Goal: Task Accomplishment & Management: Complete application form

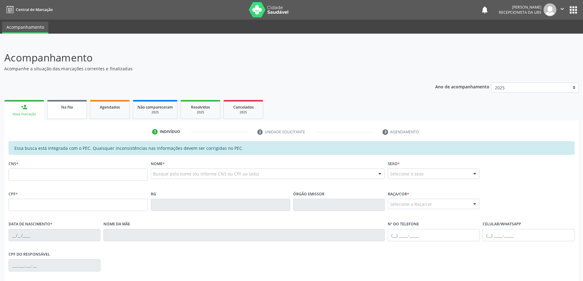
click at [71, 114] on link "Na fila" at bounding box center [67, 109] width 40 height 19
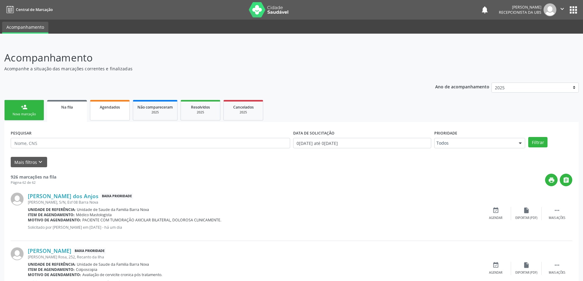
click at [114, 111] on link "Agendados" at bounding box center [110, 110] width 40 height 21
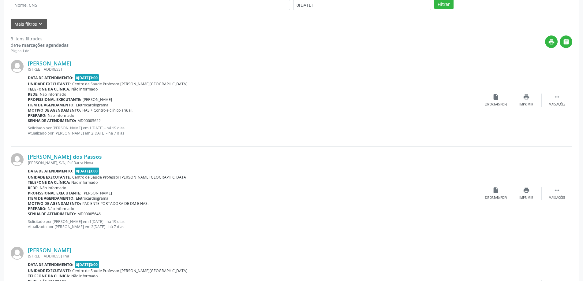
scroll to position [48, 0]
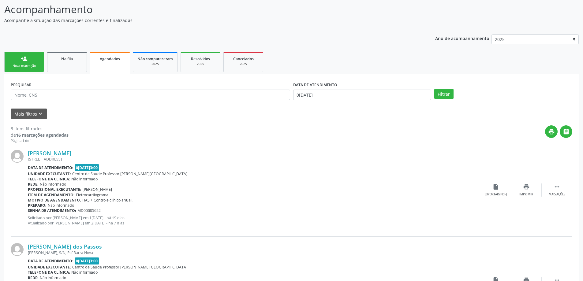
click at [16, 62] on link "person_add Nova marcação" at bounding box center [24, 62] width 40 height 21
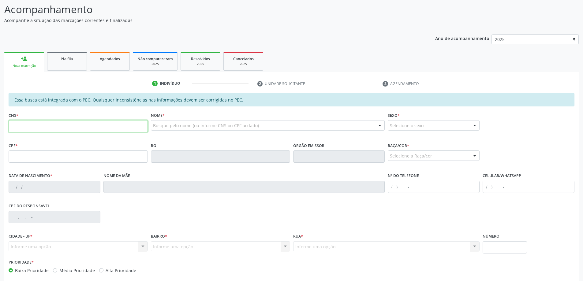
click at [48, 126] on input "text" at bounding box center [78, 126] width 139 height 12
type input "704 6036 5172 9429"
type input "110.730.564-06"
type input "09/07/1991"
type input "Luzia Maria dos Santos"
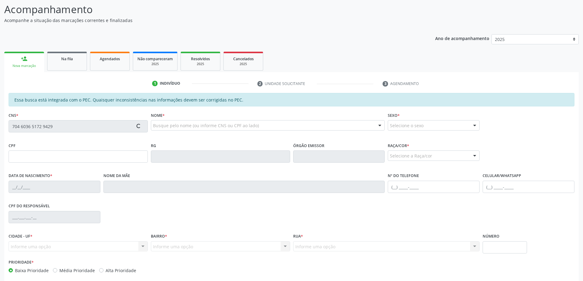
type input "(82) 99401-4433"
type input "(82) 98734-1667"
type input "04"
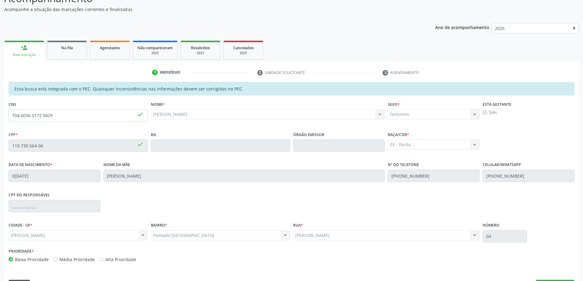
scroll to position [77, 0]
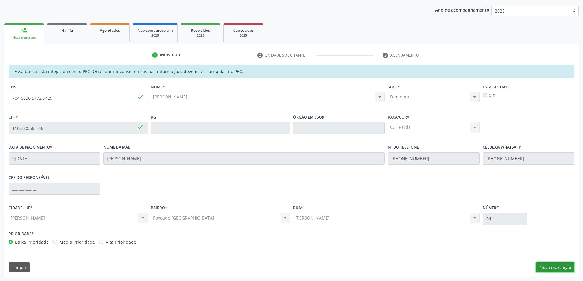
click at [563, 270] on button "Nova marcação" at bounding box center [555, 268] width 39 height 10
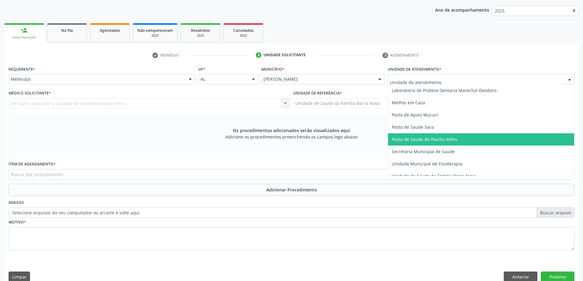
scroll to position [276, 0]
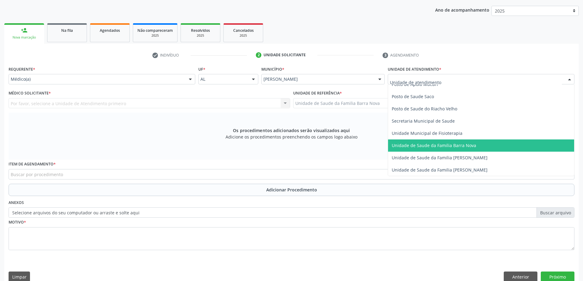
click at [440, 143] on span "Unidade de Saude da Familia Barra Nova" at bounding box center [434, 146] width 84 height 6
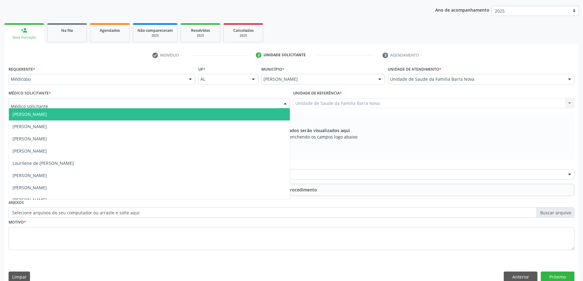
click at [92, 104] on div at bounding box center [150, 103] width 282 height 10
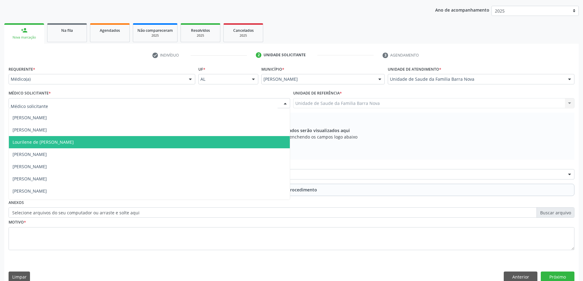
scroll to position [31, 0]
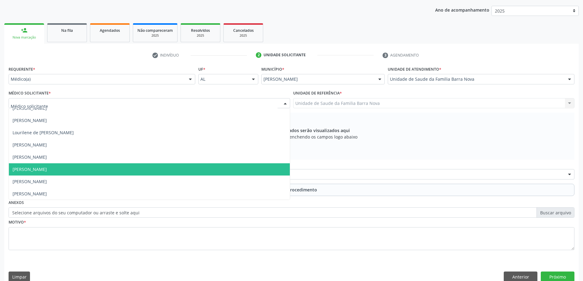
click at [110, 172] on span "[PERSON_NAME]" at bounding box center [149, 169] width 281 height 12
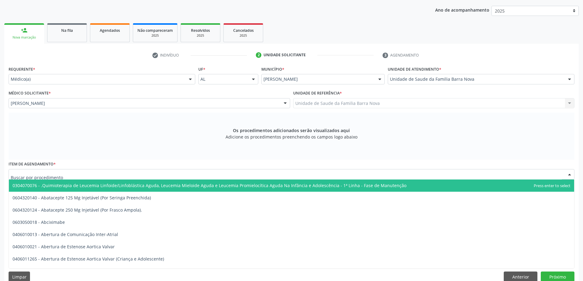
click at [235, 176] on div at bounding box center [292, 174] width 566 height 10
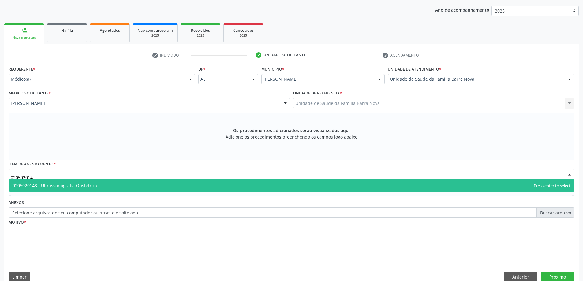
type input "0205020143"
click at [227, 186] on span "0205020143 - Ultrassonografia Obstetrica" at bounding box center [291, 186] width 565 height 12
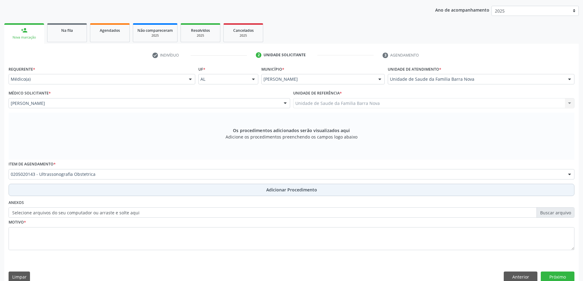
click at [275, 188] on span "Adicionar Procedimento" at bounding box center [291, 190] width 51 height 6
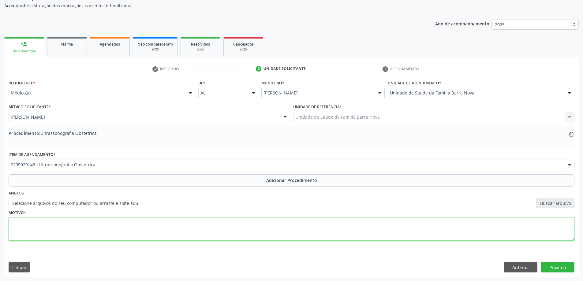
click at [65, 228] on textarea at bounding box center [292, 229] width 566 height 23
type textarea "Pré- [DATE]."
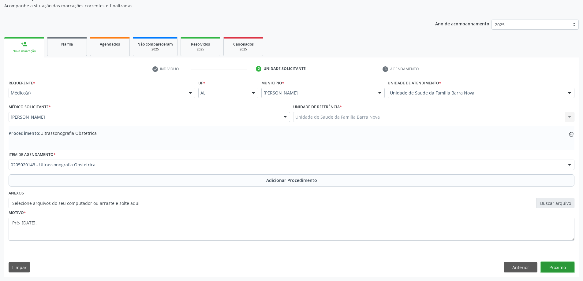
click at [553, 267] on button "Próximo" at bounding box center [558, 267] width 34 height 10
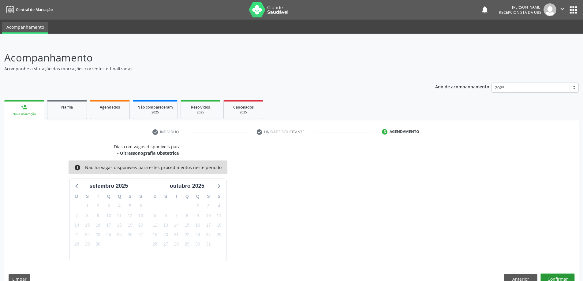
click at [556, 275] on button "Confirmar" at bounding box center [558, 279] width 34 height 10
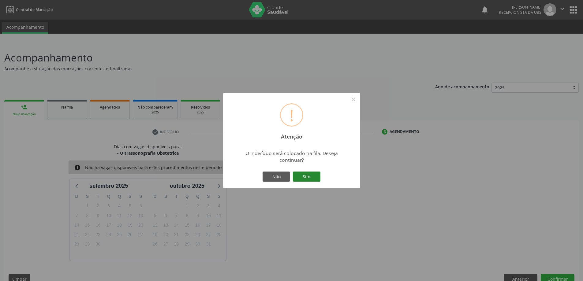
click at [299, 176] on button "Sim" at bounding box center [307, 177] width 28 height 10
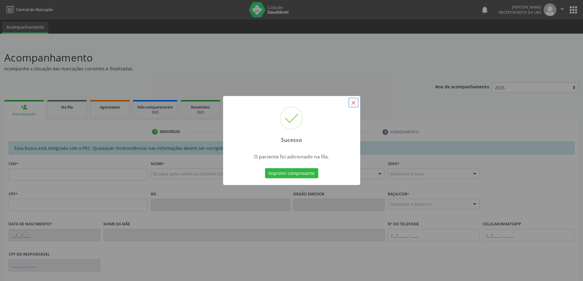
click at [351, 103] on button "×" at bounding box center [353, 103] width 10 height 10
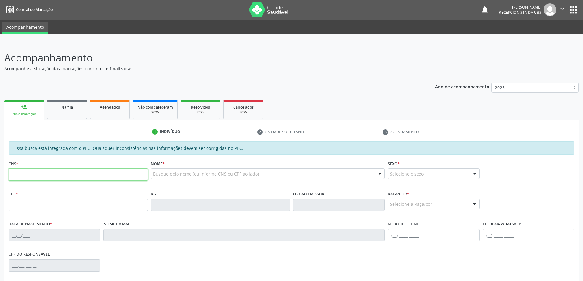
click at [50, 178] on input "text" at bounding box center [78, 175] width 139 height 12
type input "700 3099 1123 6031"
type input "132.499.074-05"
type input "09/08/2002"
type input "Ana Patrícia Ferreira da Costa"
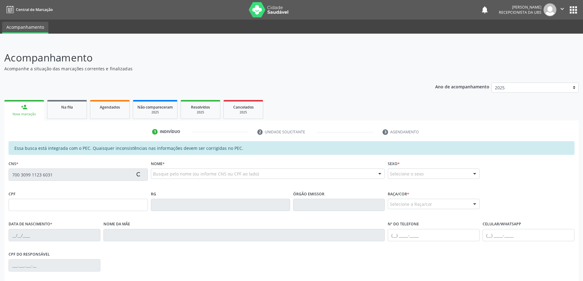
type input "(82) 9839-9892"
type input "209"
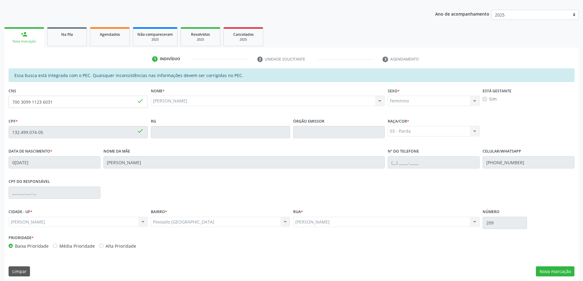
scroll to position [77, 0]
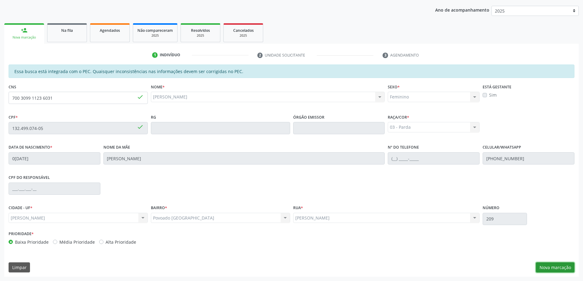
click at [555, 269] on button "Nova marcação" at bounding box center [555, 268] width 39 height 10
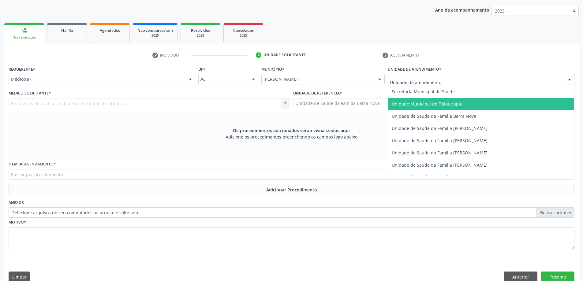
scroll to position [306, 0]
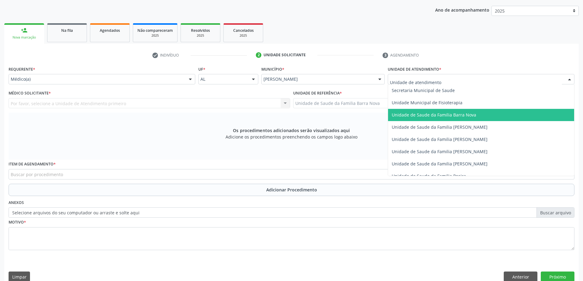
click at [459, 118] on span "Unidade de Saude da Familia Barra Nova" at bounding box center [434, 115] width 84 height 6
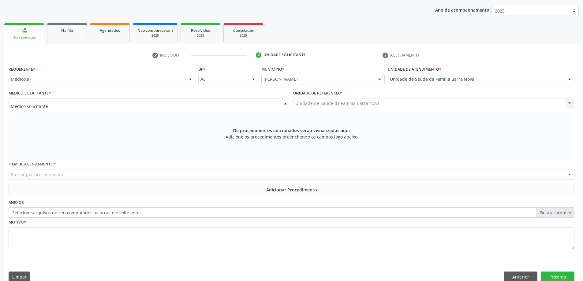
click at [81, 103] on div at bounding box center [150, 103] width 282 height 10
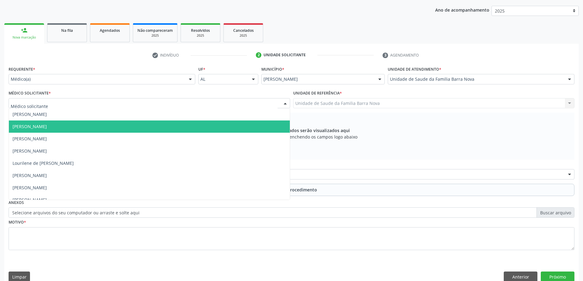
click at [88, 127] on span "[PERSON_NAME]" at bounding box center [149, 127] width 281 height 12
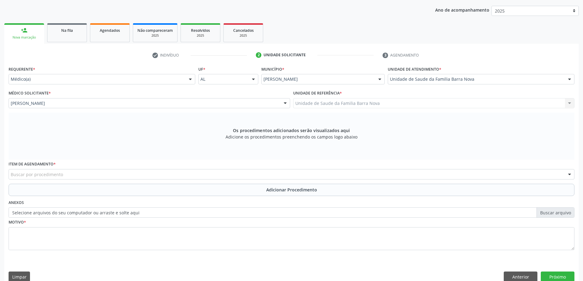
click at [167, 174] on div "Buscar por procedimento" at bounding box center [292, 174] width 566 height 10
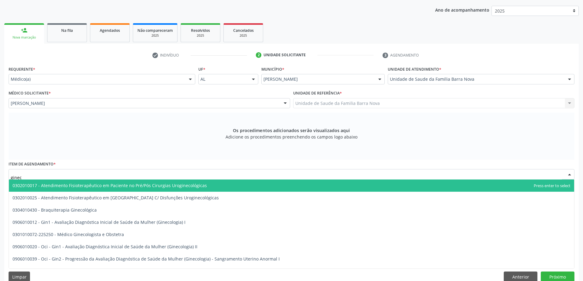
type input "gineco"
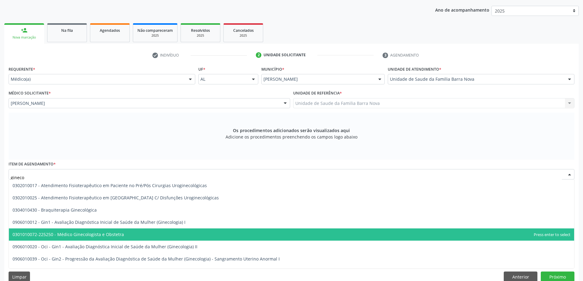
click at [139, 235] on span "0301010072-225250 - Médico Ginecologista e Obstetra" at bounding box center [291, 235] width 565 height 12
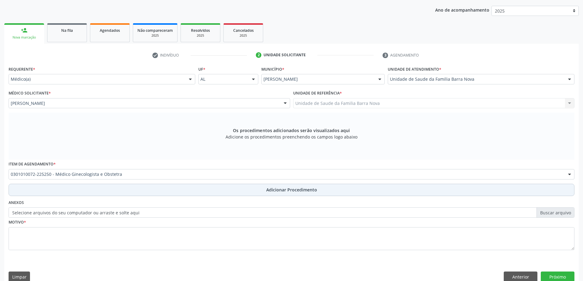
click at [195, 189] on button "Adicionar Procedimento" at bounding box center [292, 190] width 566 height 12
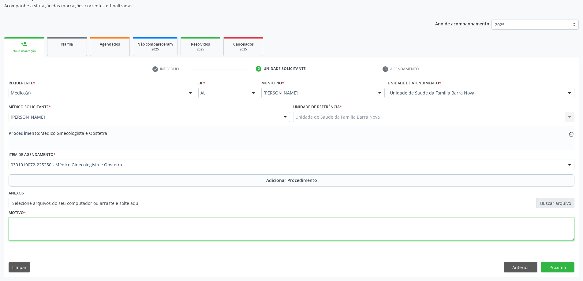
click at [101, 231] on textarea at bounding box center [292, 229] width 566 height 23
type textarea "Supervisão do uso de medicamentos anticoncepcionais."
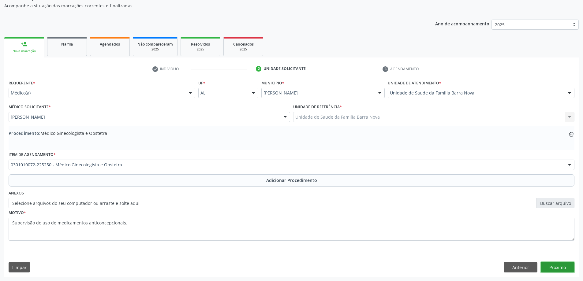
click at [558, 269] on button "Próximo" at bounding box center [558, 267] width 34 height 10
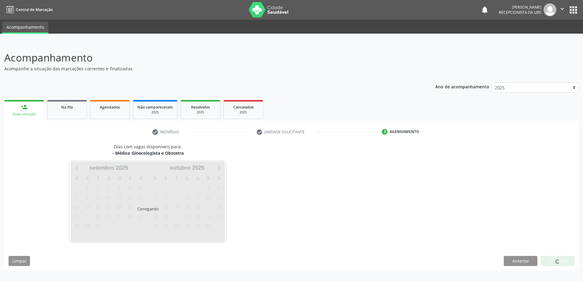
scroll to position [0, 0]
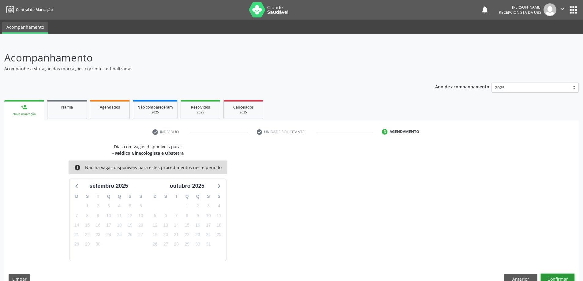
click at [557, 278] on button "Confirmar" at bounding box center [558, 279] width 34 height 10
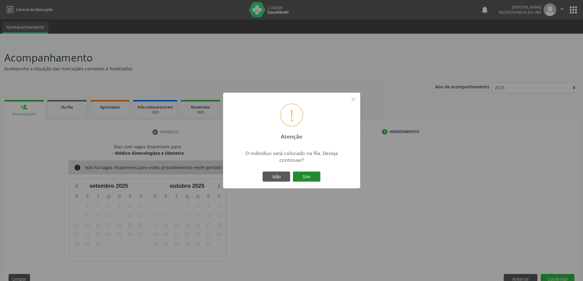
click at [305, 179] on button "Sim" at bounding box center [307, 177] width 28 height 10
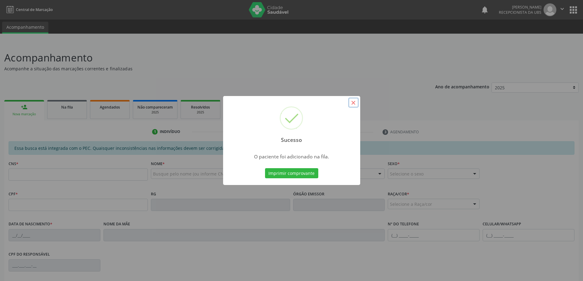
click at [351, 103] on button "×" at bounding box center [353, 103] width 10 height 10
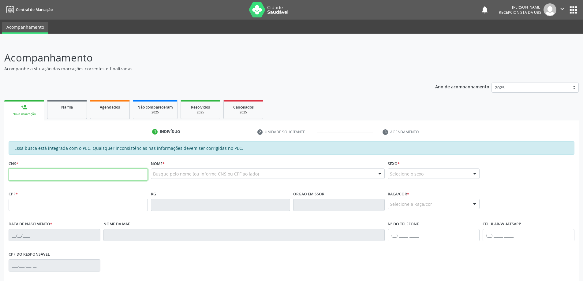
click at [62, 174] on input "text" at bounding box center [78, 175] width 139 height 12
type input "700 0024 8260 3506"
type input "099.409.084-66"
type input "1[DATE]"
type input "[PERSON_NAME]"
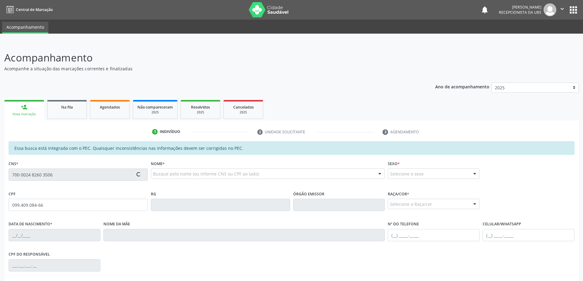
type input "[PHONE_NUMBER]"
type input "13"
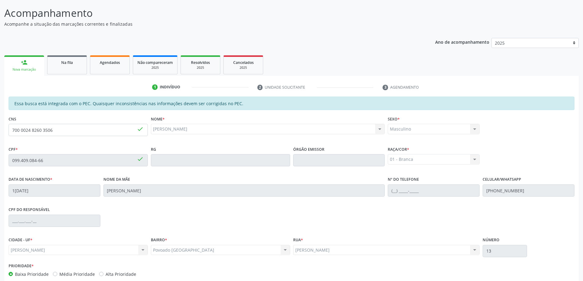
scroll to position [77, 0]
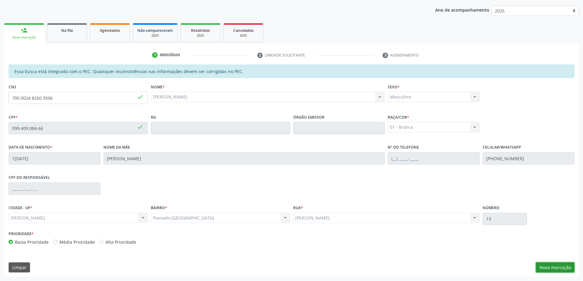
click at [546, 270] on button "Nova marcação" at bounding box center [555, 268] width 39 height 10
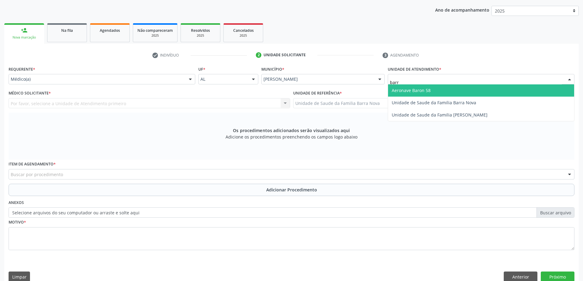
type input "barra"
click at [458, 88] on span "Unidade de Saude da Familia Barra Nova" at bounding box center [434, 91] width 84 height 6
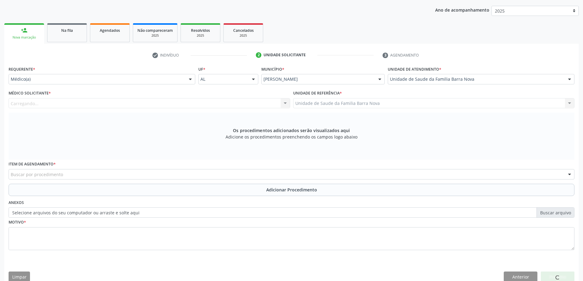
click at [186, 102] on div "Carregando... Nenhum resultado encontrado para: " " Não há nenhuma opção para s…" at bounding box center [150, 103] width 282 height 10
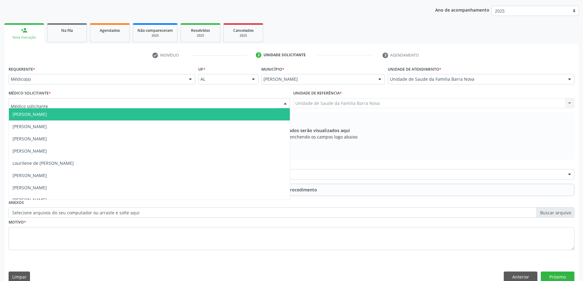
click at [186, 102] on div at bounding box center [150, 103] width 282 height 10
type input "A"
click at [155, 75] on div "Médico(a)" at bounding box center [102, 79] width 187 height 10
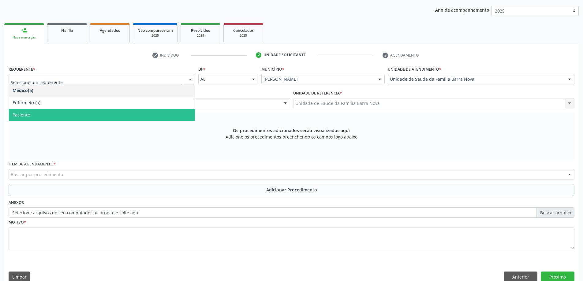
click at [44, 115] on span "Paciente" at bounding box center [102, 115] width 186 height 12
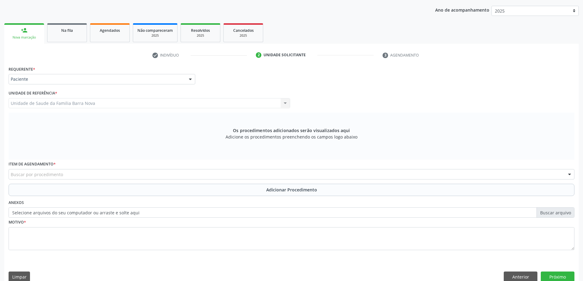
click at [54, 178] on div "Buscar por procedimento" at bounding box center [292, 174] width 566 height 10
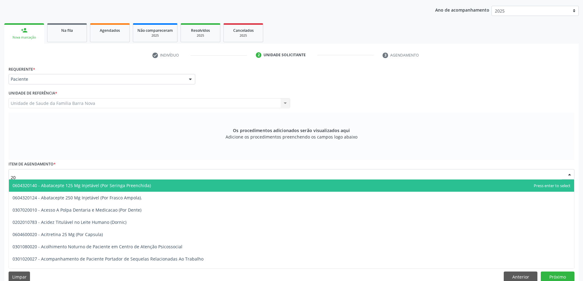
type input "2"
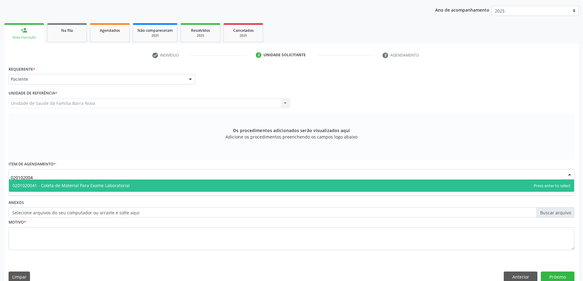
type input "0201020041"
click at [219, 183] on span "0201020041 - Coleta de Material Para Exame Laboratorial" at bounding box center [291, 186] width 565 height 12
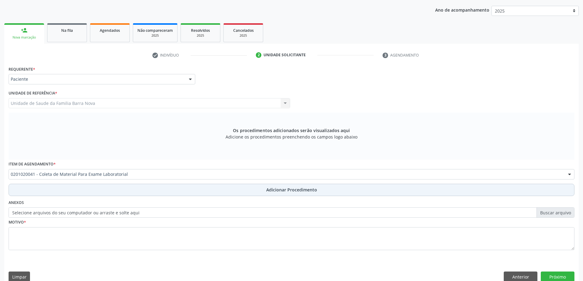
click at [200, 189] on button "Adicionar Procedimento" at bounding box center [292, 190] width 566 height 12
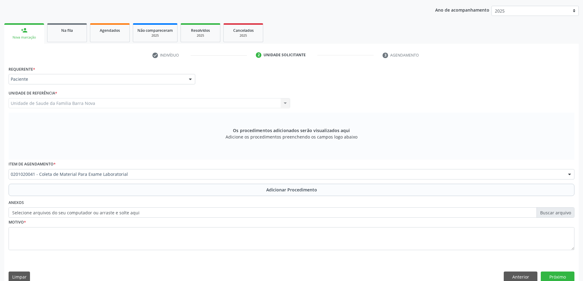
scroll to position [63, 0]
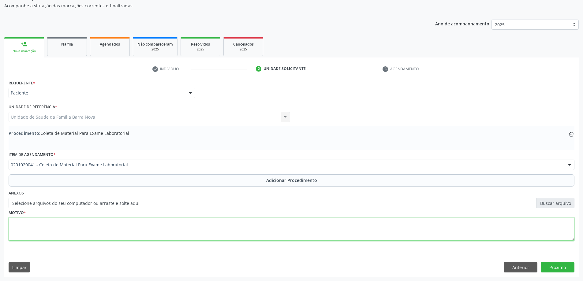
click at [184, 226] on textarea at bounding box center [292, 229] width 566 height 23
type textarea "HAS."
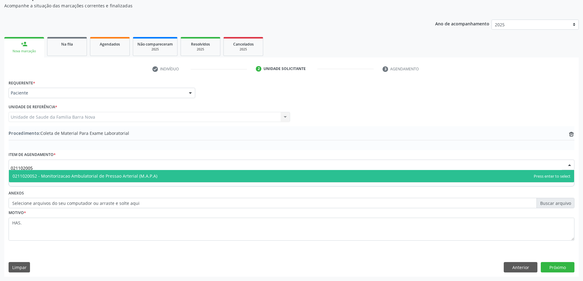
type input "0211020052"
click at [123, 174] on span "0211020052 - Monitorizacao Ambulatorial de Pressao Arterial (M.A.P.A)" at bounding box center [85, 176] width 145 height 6
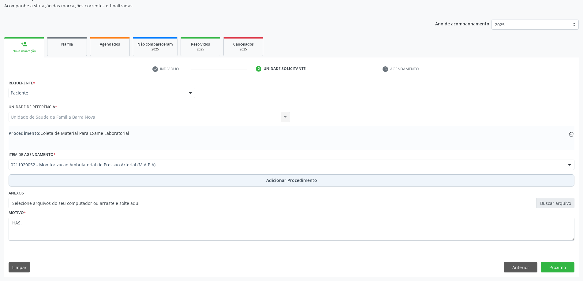
click at [120, 184] on button "Adicionar Procedimento" at bounding box center [292, 180] width 566 height 12
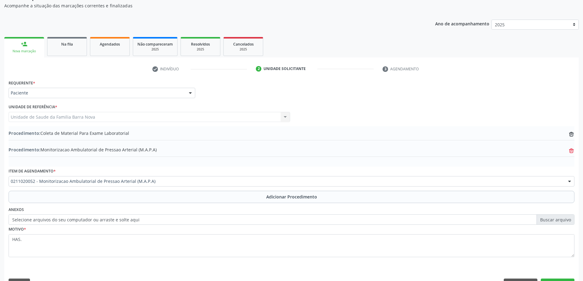
click at [569, 150] on icon "trash-outline icon" at bounding box center [571, 151] width 6 height 6
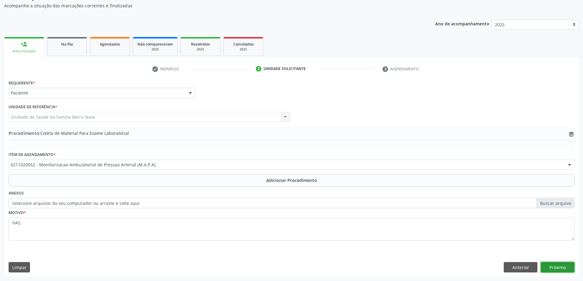
click at [557, 272] on button "Próximo" at bounding box center [558, 267] width 34 height 10
click at [557, 272] on div "Acompanhamento Acompanhe a situação das marcações correntes e finalizadas Relat…" at bounding box center [291, 130] width 583 height 302
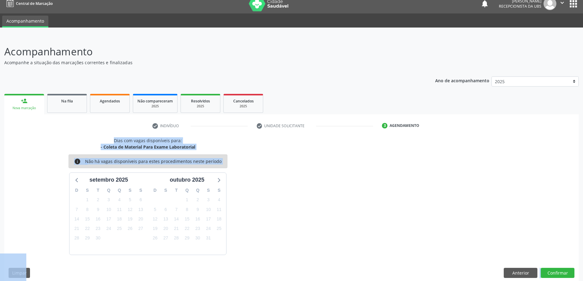
scroll to position [12, 0]
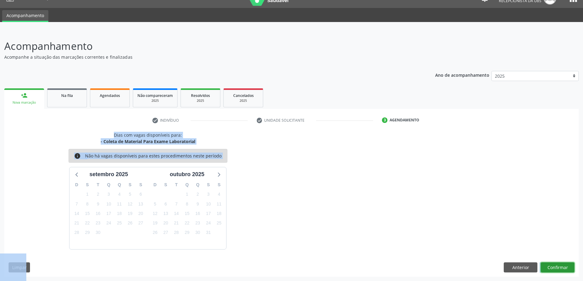
click at [551, 271] on button "Confirmar" at bounding box center [558, 268] width 34 height 10
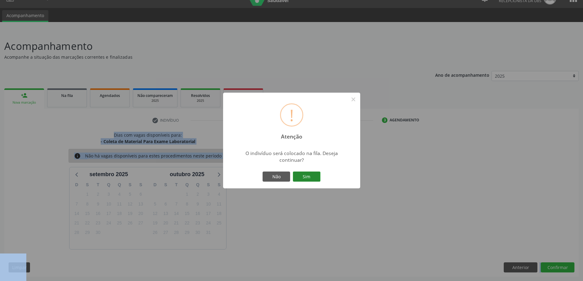
click at [320, 175] on button "Sim" at bounding box center [307, 177] width 28 height 10
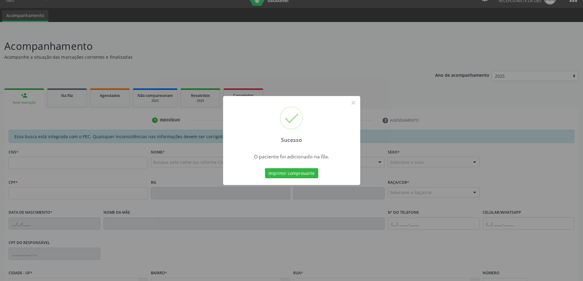
click at [39, 94] on div "Sucesso × O paciente foi adicionado na fila. Imprimir comprovante Cancel" at bounding box center [291, 140] width 583 height 281
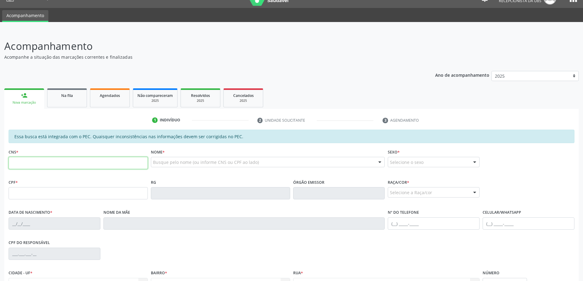
click at [71, 163] on input "text" at bounding box center [78, 163] width 139 height 12
paste input "700 0024 8260 3506"
type input "700 0024 8260 3506"
type input "099.409.084-66"
type input "1[DATE]"
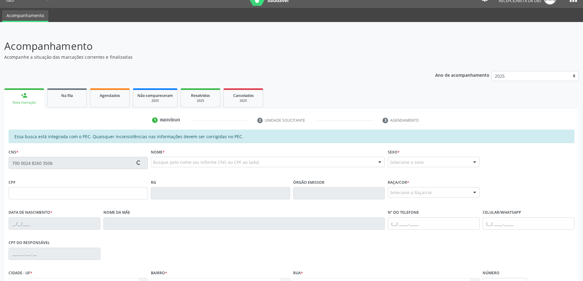
type input "[PERSON_NAME]"
type input "[PHONE_NUMBER]"
type input "13"
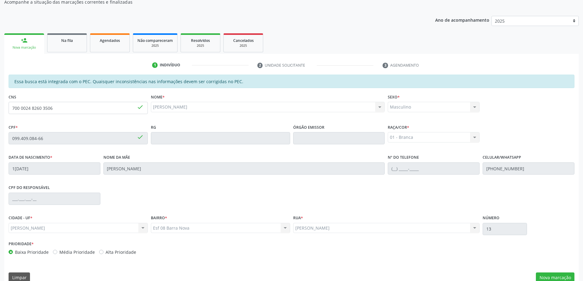
scroll to position [77, 0]
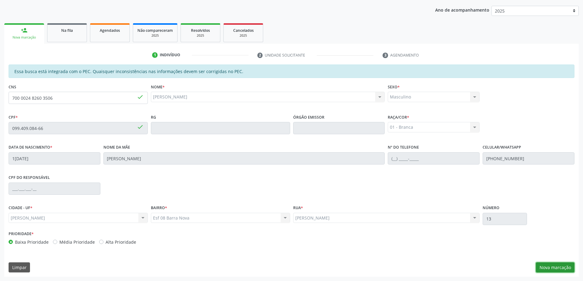
click at [545, 271] on button "Nova marcação" at bounding box center [555, 268] width 39 height 10
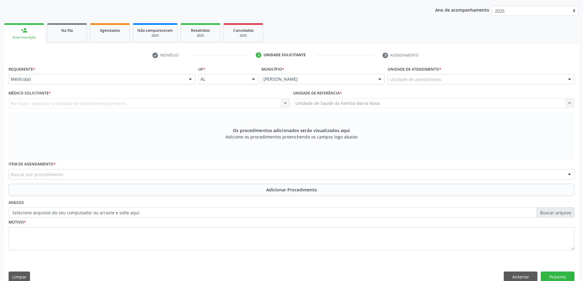
click at [445, 89] on div "Unidade de referência * Unidade de Saude da Familia Barra Nova Unidade de Saude…" at bounding box center [434, 99] width 282 height 20
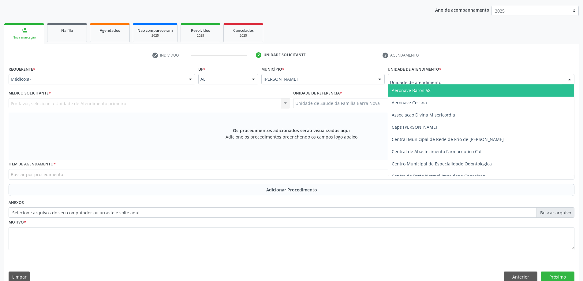
click at [449, 83] on div at bounding box center [481, 79] width 187 height 10
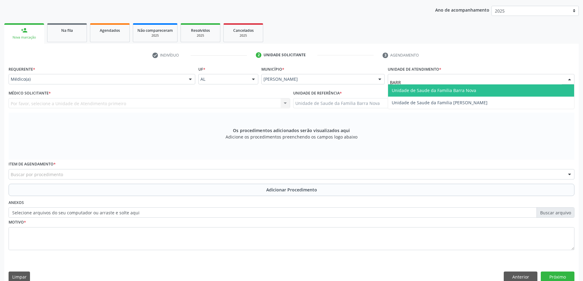
type input "BARRA"
click at [445, 86] on span "Unidade de Saude da Familia Barra Nova" at bounding box center [481, 90] width 186 height 12
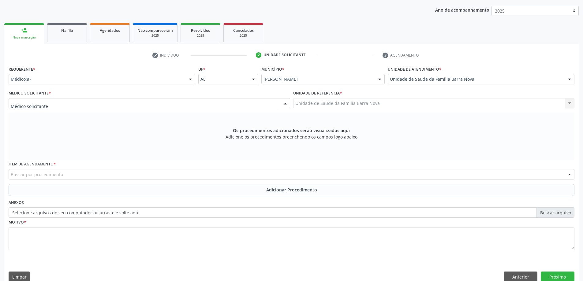
click at [188, 102] on div at bounding box center [150, 103] width 282 height 10
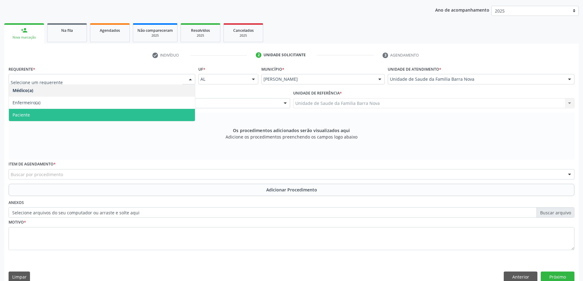
click at [47, 114] on span "Paciente" at bounding box center [102, 115] width 186 height 12
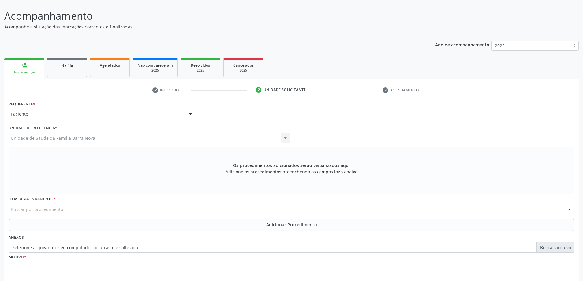
scroll to position [86, 0]
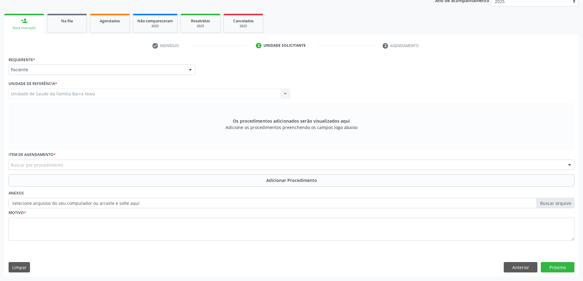
click at [91, 164] on div "Buscar por procedimento" at bounding box center [292, 165] width 566 height 10
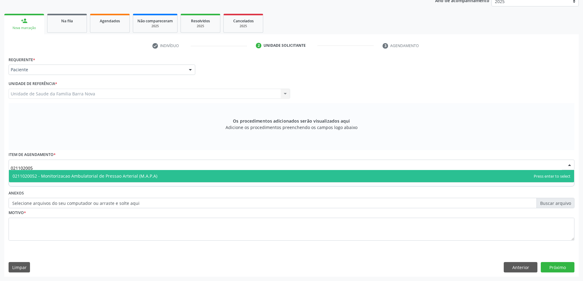
type input "0211020052"
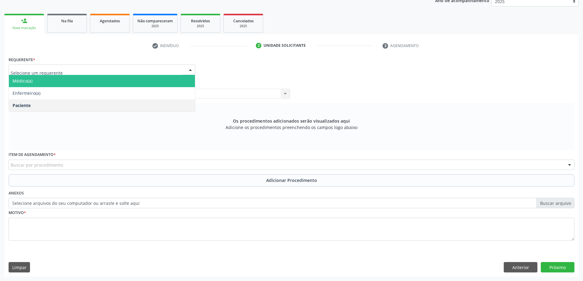
click at [29, 86] on span "Médico(a)" at bounding box center [102, 81] width 186 height 12
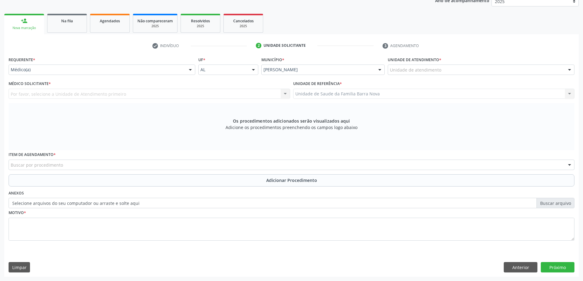
click at [409, 73] on div "Unidade de atendimento * Unidade de atendimento Aeronave Baron 58 Aeronave Cess…" at bounding box center [481, 67] width 190 height 24
type input "BARRA"
click at [438, 54] on div "check Indivíduo 2 Unidade solicitante 3 Agendamento Essa busca está integrada c…" at bounding box center [291, 159] width 575 height 236
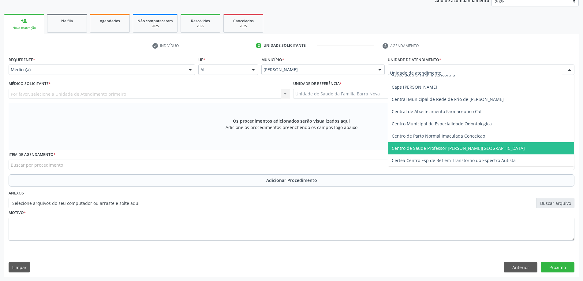
scroll to position [61, 0]
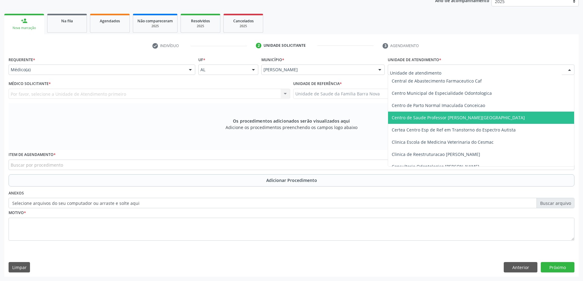
click at [468, 117] on span "Centro de Saude Professor [PERSON_NAME][GEOGRAPHIC_DATA]" at bounding box center [458, 118] width 133 height 6
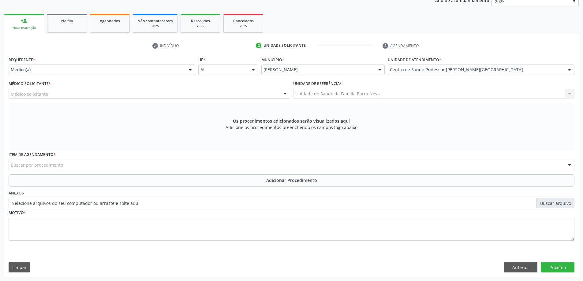
click at [99, 93] on div "Médico solicitante" at bounding box center [150, 94] width 282 height 10
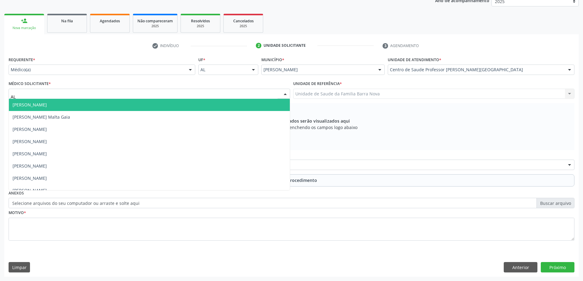
type input "ALE"
click at [80, 104] on span "[PERSON_NAME]" at bounding box center [149, 105] width 281 height 12
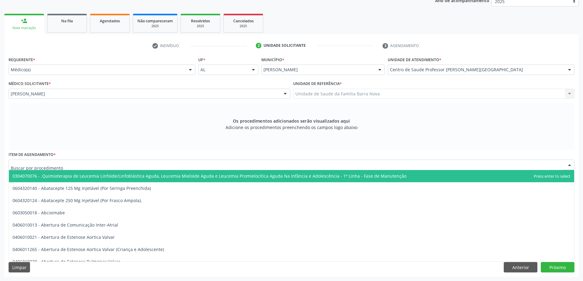
click at [73, 168] on div at bounding box center [292, 165] width 566 height 10
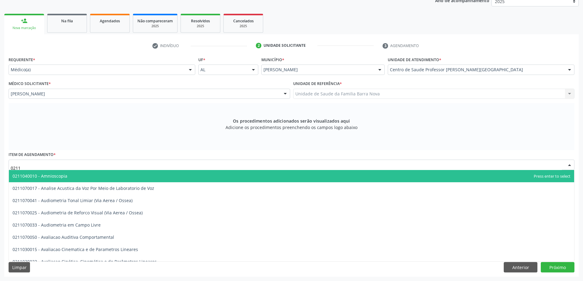
type input "02110"
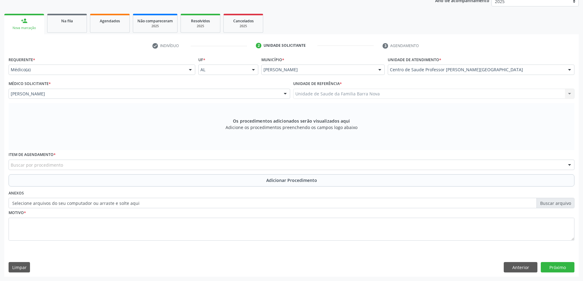
click at [82, 137] on div "Os procedimentos adicionados serão visualizados aqui Adicione os procedimentos …" at bounding box center [292, 126] width 566 height 47
click at [50, 21] on link "Na fila" at bounding box center [67, 23] width 40 height 19
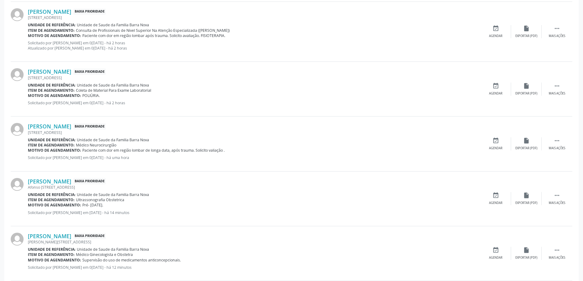
scroll to position [707, 0]
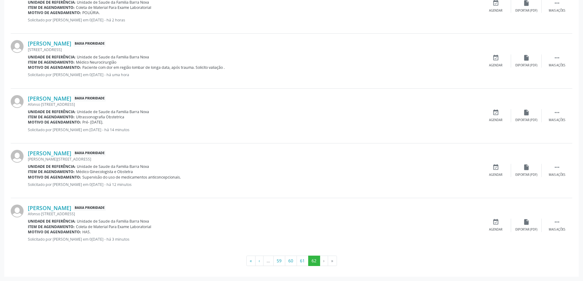
click at [199, 235] on div "Aliysson Rodrigo Boarque da Silva Baixa Prioridade Afonso Alves de Carvalho, 13…" at bounding box center [254, 226] width 453 height 42
drag, startPoint x: 546, startPoint y: 221, endPoint x: 552, endPoint y: 222, distance: 6.8
click at [550, 222] on div " Mais ações" at bounding box center [557, 225] width 31 height 13
click at [519, 221] on div "edit Editar" at bounding box center [526, 225] width 31 height 13
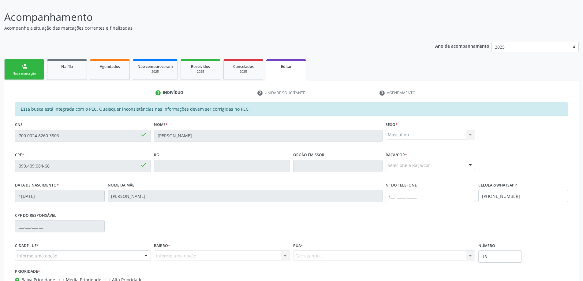
scroll to position [85, 0]
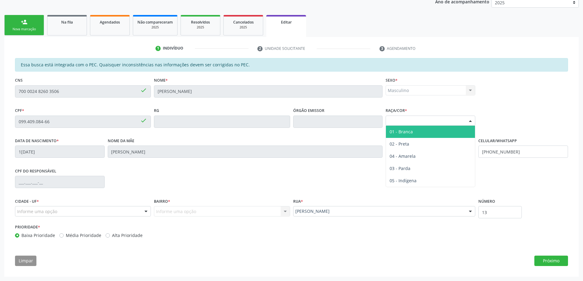
click at [427, 119] on div "Selecione a Raça/cor" at bounding box center [431, 121] width 90 height 10
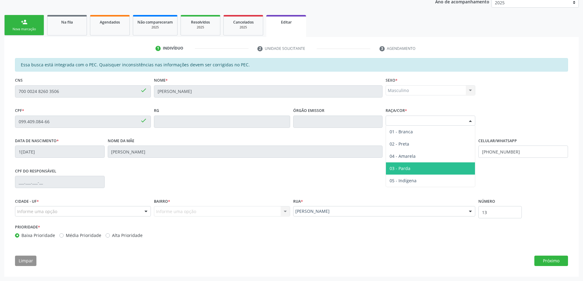
click at [392, 171] on span "03 - Parda" at bounding box center [400, 169] width 21 height 6
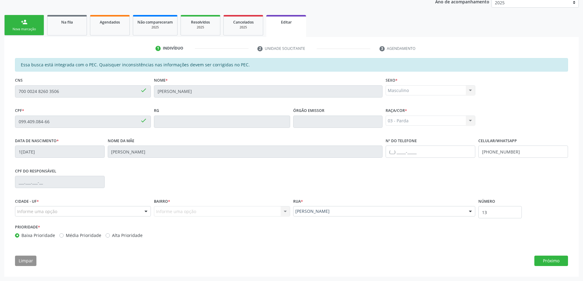
click at [236, 207] on div "Informe uma opção Nenhum resultado encontrado para: " " Nenhuma opção encontrad…" at bounding box center [222, 211] width 136 height 10
click at [75, 210] on div "Informe uma opção" at bounding box center [83, 211] width 136 height 10
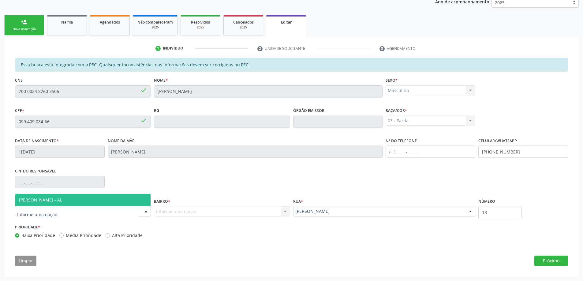
click at [76, 203] on span "[PERSON_NAME] - AL" at bounding box center [82, 200] width 135 height 12
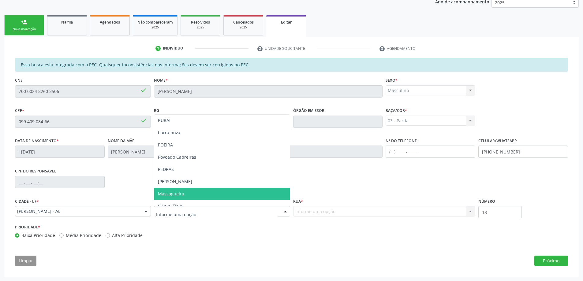
scroll to position [61, 0]
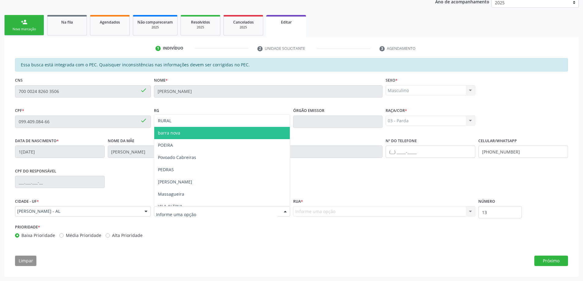
click at [186, 133] on span "barra nova" at bounding box center [221, 133] width 135 height 12
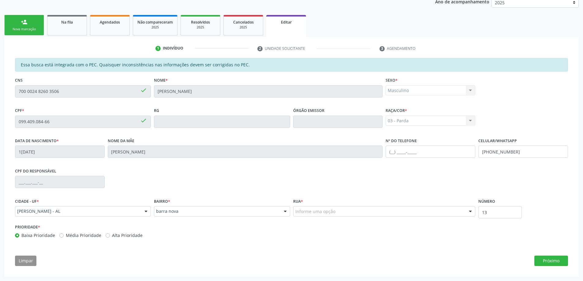
click at [346, 207] on div "Informe uma opção" at bounding box center [384, 211] width 182 height 10
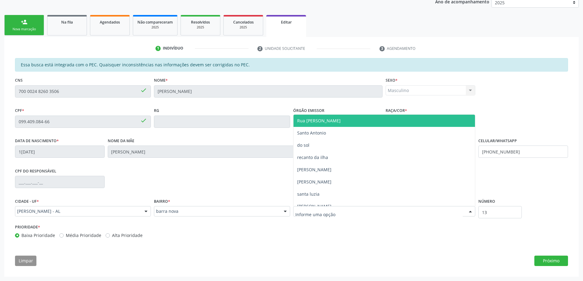
click at [341, 118] on span "Rua [PERSON_NAME]" at bounding box center [318, 121] width 43 height 6
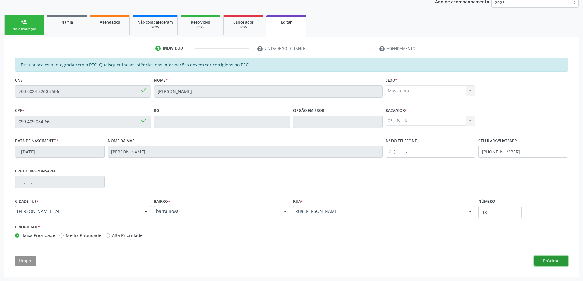
click at [550, 264] on button "Próximo" at bounding box center [552, 261] width 34 height 10
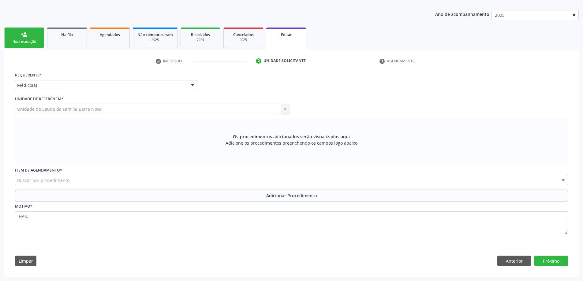
scroll to position [73, 0]
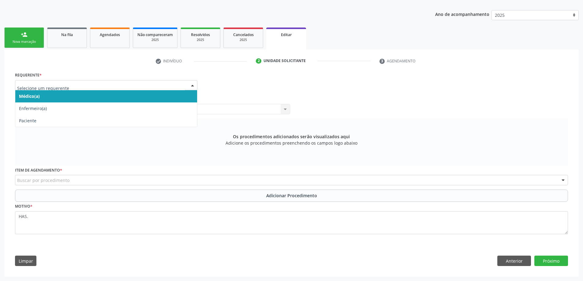
click at [70, 88] on div at bounding box center [106, 85] width 182 height 10
click at [69, 99] on span "Médico(a)" at bounding box center [106, 96] width 182 height 12
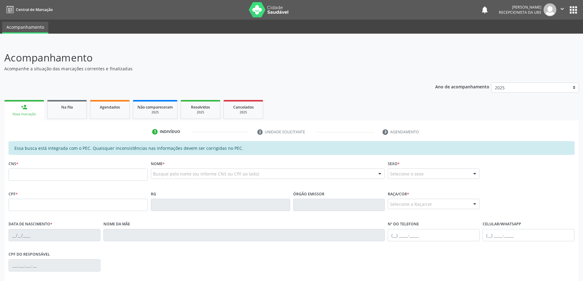
scroll to position [73, 0]
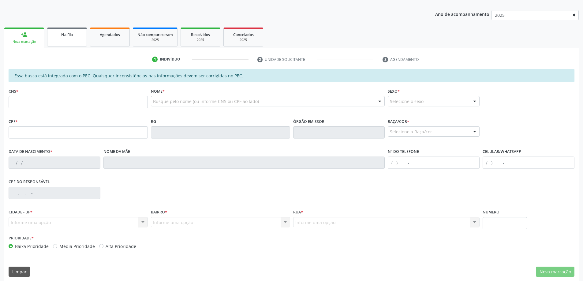
click at [75, 41] on link "Na fila" at bounding box center [67, 37] width 40 height 19
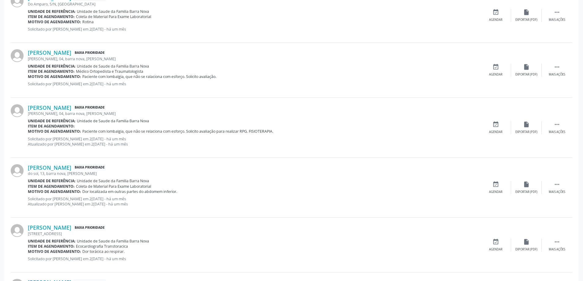
scroll to position [772, 0]
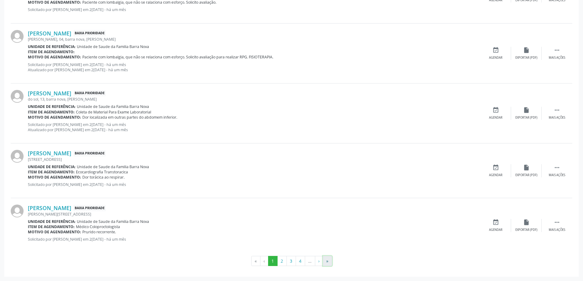
click at [324, 262] on button "»" at bounding box center [327, 261] width 9 height 10
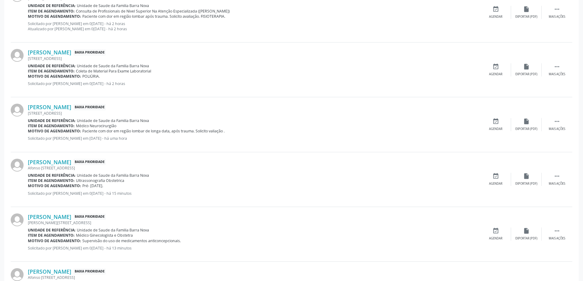
scroll to position [707, 0]
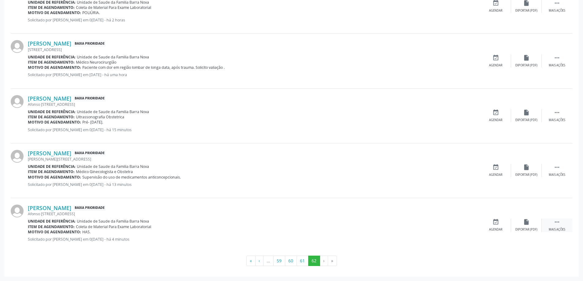
click at [553, 225] on div " Mais ações" at bounding box center [557, 225] width 31 height 13
click at [529, 224] on icon "edit" at bounding box center [526, 222] width 7 height 7
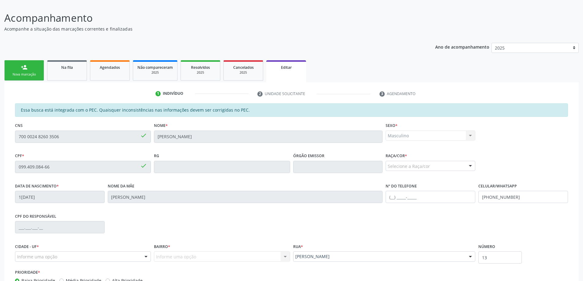
scroll to position [85, 0]
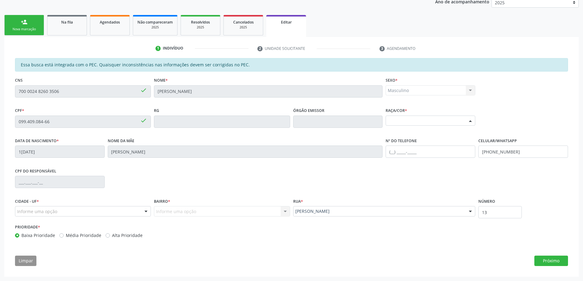
click at [433, 122] on div "Selecione a Raça/cor" at bounding box center [431, 121] width 90 height 10
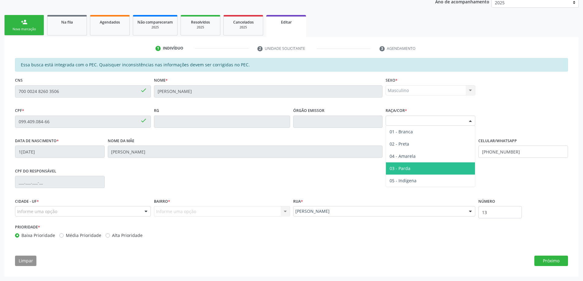
click at [412, 170] on span "03 - Parda" at bounding box center [430, 169] width 89 height 12
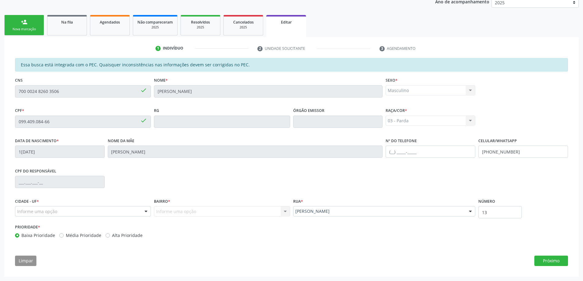
click at [133, 216] on div "Informe uma opção" at bounding box center [83, 211] width 136 height 10
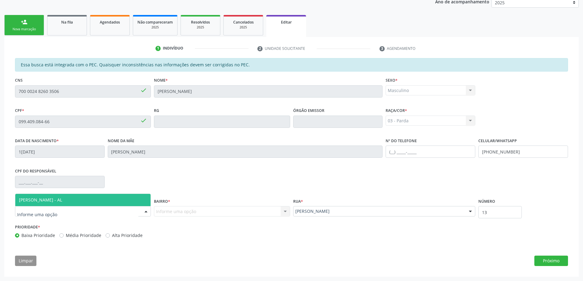
click at [93, 205] on span "[PERSON_NAME] - AL" at bounding box center [82, 200] width 135 height 12
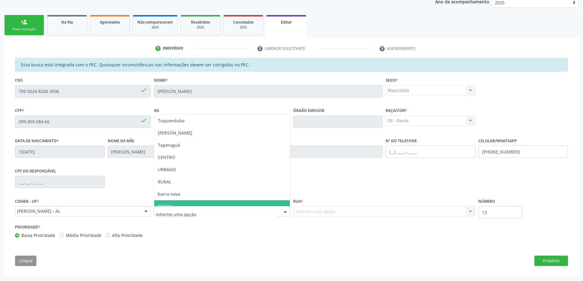
drag, startPoint x: 211, startPoint y: 207, endPoint x: 221, endPoint y: 214, distance: 12.3
click at [215, 211] on div at bounding box center [222, 211] width 136 height 10
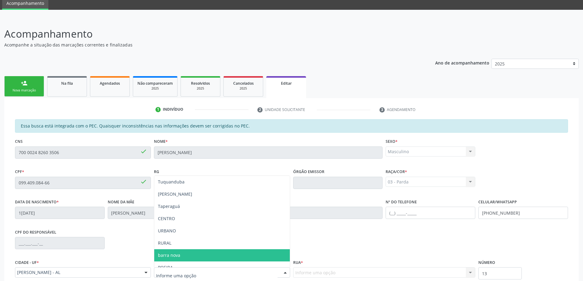
click at [186, 257] on span "barra nova" at bounding box center [221, 255] width 135 height 12
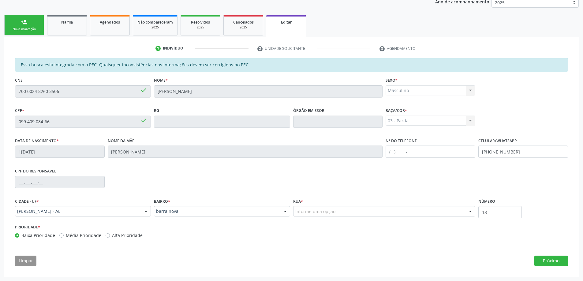
click at [344, 208] on div "Informe uma opção" at bounding box center [384, 211] width 182 height 10
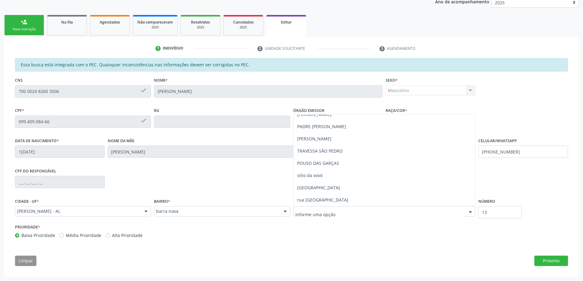
scroll to position [0, 0]
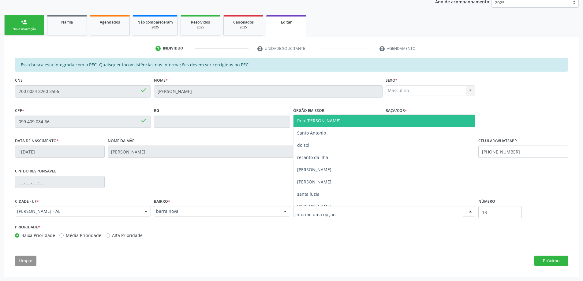
click at [333, 121] on span "Rua [PERSON_NAME]" at bounding box center [318, 121] width 43 height 6
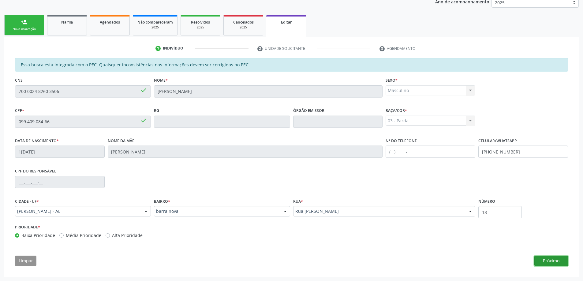
click at [545, 263] on button "Próximo" at bounding box center [552, 261] width 34 height 10
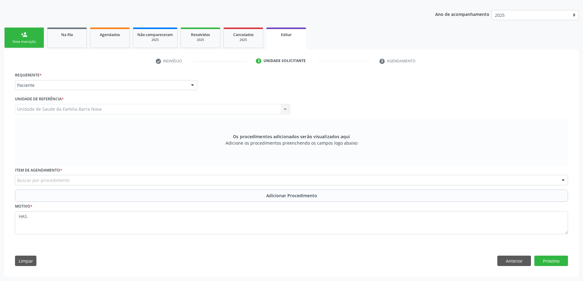
scroll to position [73, 0]
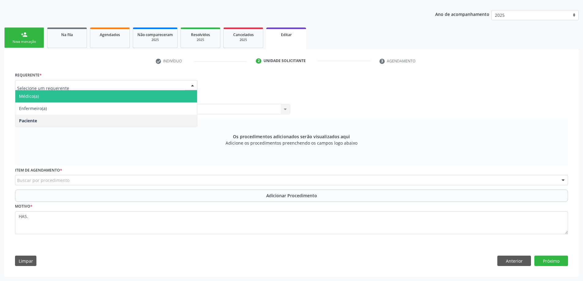
click at [81, 97] on span "Médico(a)" at bounding box center [106, 96] width 182 height 12
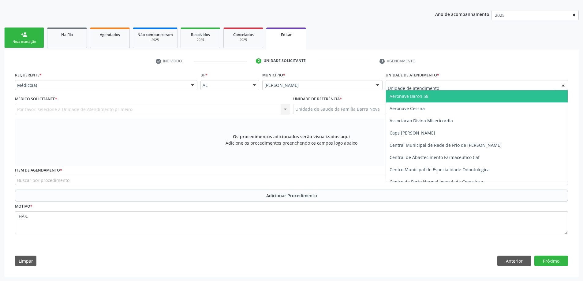
click at [455, 89] on div at bounding box center [477, 85] width 182 height 10
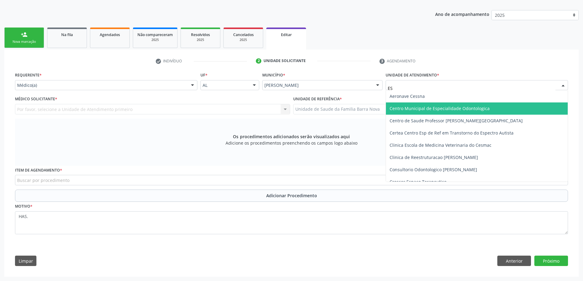
type input "EST"
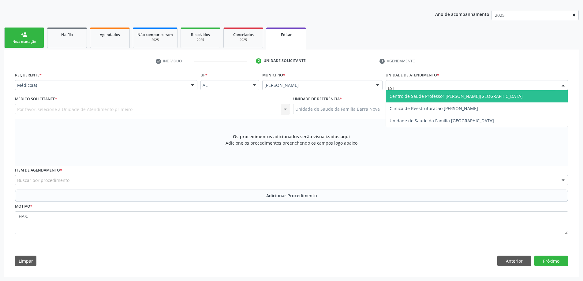
click at [449, 96] on span "Centro de Saude Professor [PERSON_NAME][GEOGRAPHIC_DATA]" at bounding box center [456, 96] width 133 height 6
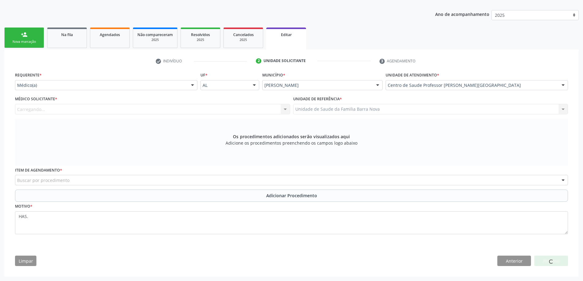
click at [197, 108] on div "Carregando... Nenhum resultado encontrado para: " " Não há nenhuma opção para s…" at bounding box center [152, 109] width 275 height 10
click at [135, 112] on div "Médico solicitante" at bounding box center [152, 109] width 275 height 10
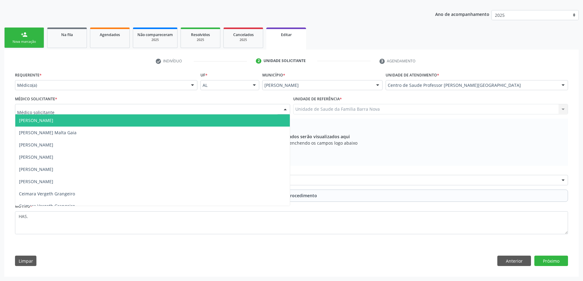
click at [88, 122] on span "[PERSON_NAME]" at bounding box center [152, 120] width 275 height 12
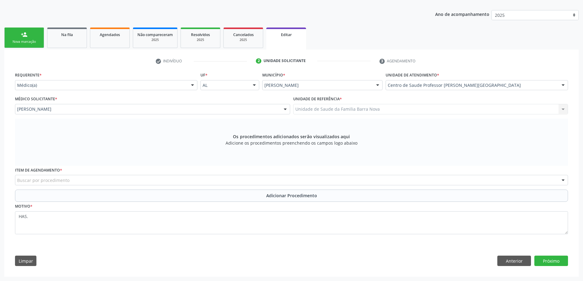
click at [197, 180] on div "Buscar por procedimento" at bounding box center [291, 180] width 553 height 10
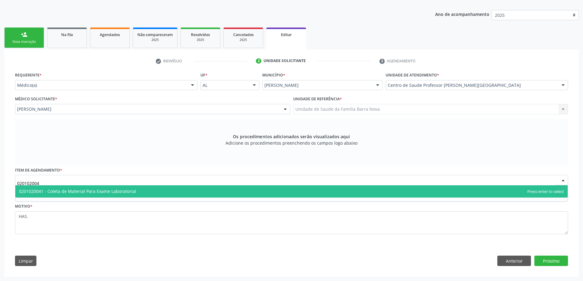
type input "0201020041"
click at [157, 193] on span "0201020041 - Coleta de Material Para Exame Laboratorial" at bounding box center [291, 192] width 553 height 12
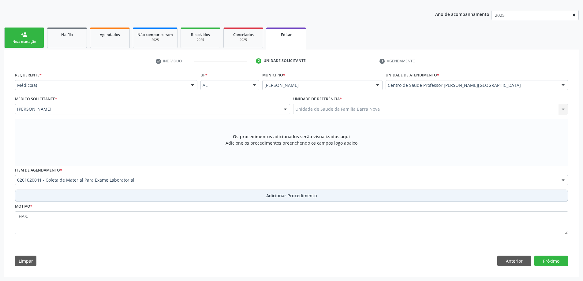
click at [369, 198] on button "Adicionar Procedimento" at bounding box center [291, 196] width 553 height 12
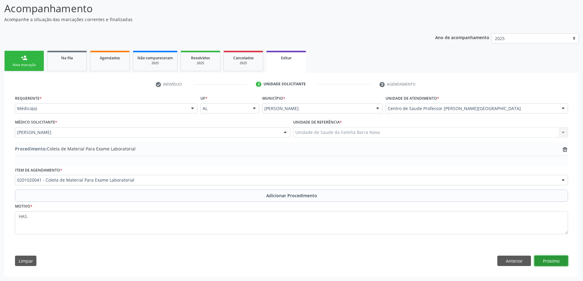
click at [542, 264] on button "Próximo" at bounding box center [552, 261] width 34 height 10
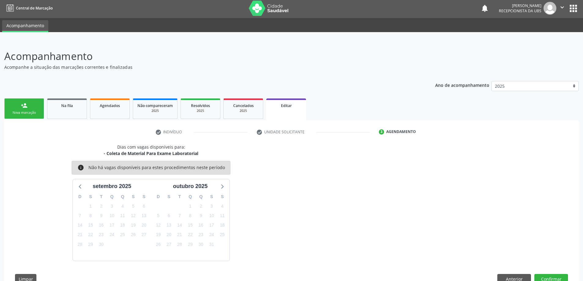
scroll to position [20, 0]
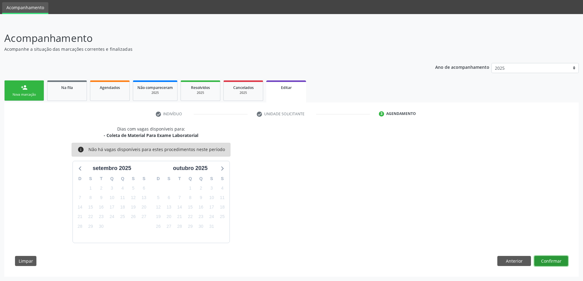
click at [545, 257] on button "Confirmar" at bounding box center [552, 261] width 34 height 10
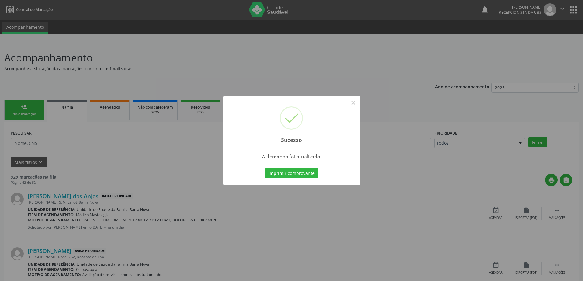
click at [369, 200] on div "Sucesso × A demanda foi atualizada. Imprimir comprovante Cancel" at bounding box center [291, 140] width 583 height 281
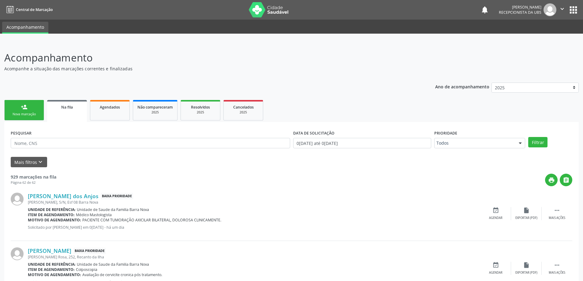
click at [23, 117] on div "Nova marcação" at bounding box center [24, 114] width 31 height 5
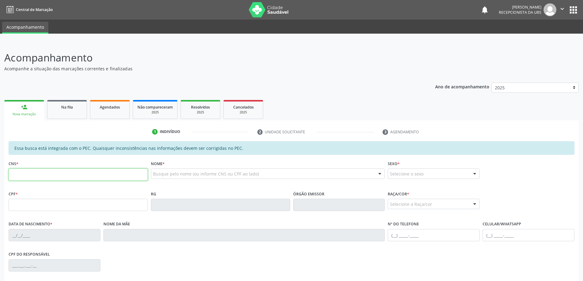
click at [112, 172] on input "text" at bounding box center [78, 175] width 139 height 12
paste input "700 0024 8260 3506"
paste input "text"
type input "700 0024 8260 3506"
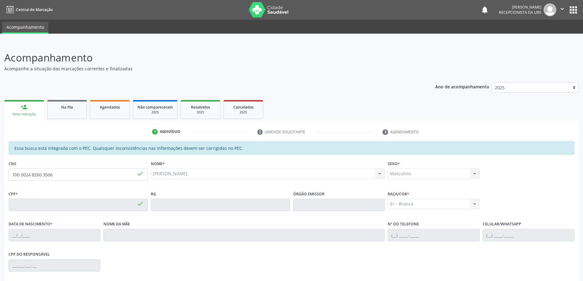
type input "099.409.084-66"
type input "1[DATE]"
type input "[PERSON_NAME]"
type input "[PHONE_NUMBER]"
type input "13"
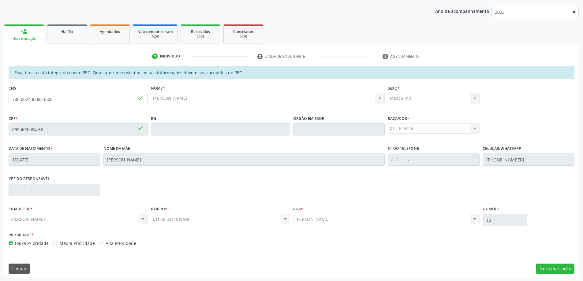
scroll to position [77, 0]
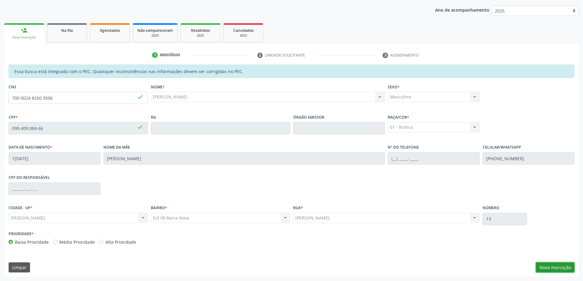
click at [564, 268] on button "Nova marcação" at bounding box center [555, 268] width 39 height 10
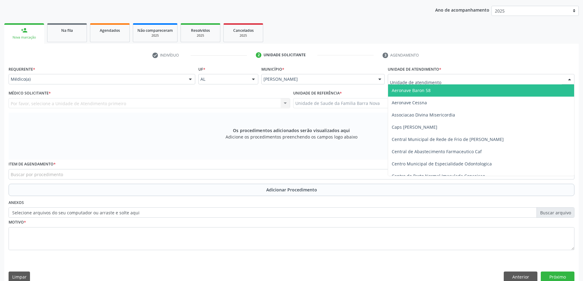
click at [449, 74] on div at bounding box center [481, 79] width 187 height 10
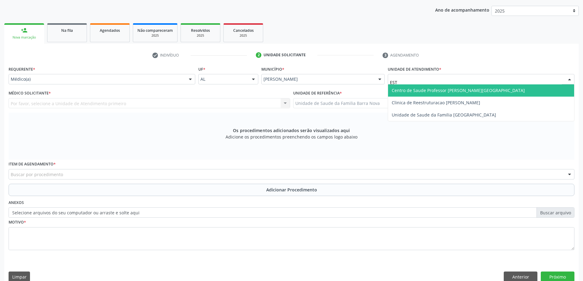
type input "ESTA"
click at [452, 96] on span "Centro de Saude Professor [PERSON_NAME][GEOGRAPHIC_DATA]" at bounding box center [481, 90] width 186 height 12
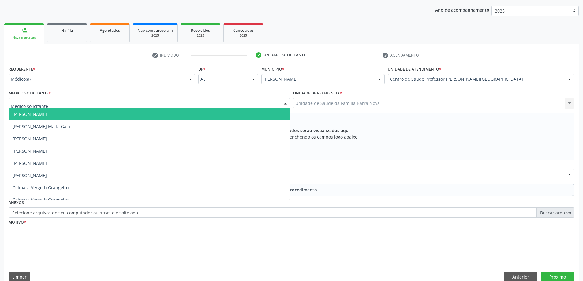
click at [122, 106] on div at bounding box center [150, 103] width 282 height 10
click at [56, 112] on span "[PERSON_NAME]" at bounding box center [149, 114] width 281 height 12
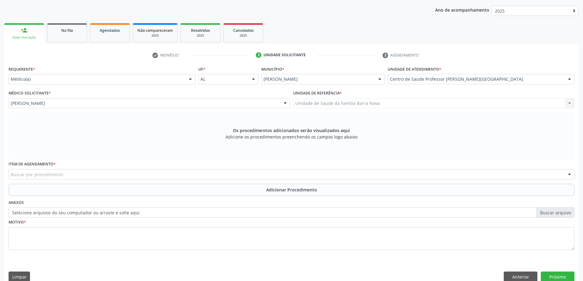
click at [137, 170] on div "Buscar por procedimento" at bounding box center [292, 174] width 566 height 10
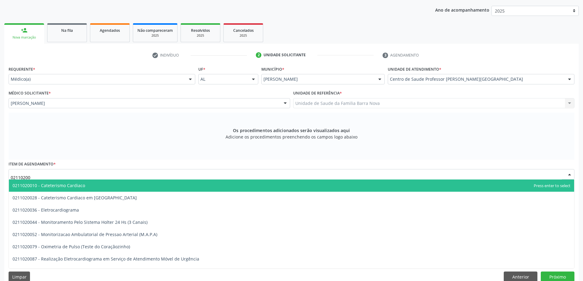
type input "021102005"
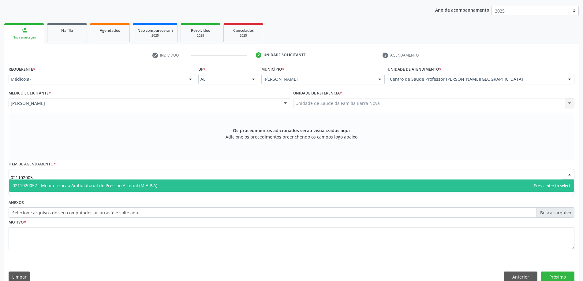
click at [100, 188] on span "0211020052 - Monitorizacao Ambulatorial de Pressao Arterial (M.A.P.A)" at bounding box center [85, 186] width 145 height 6
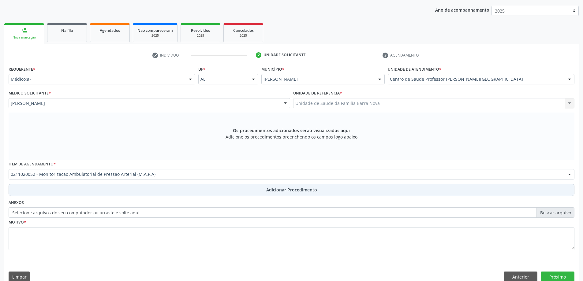
click at [94, 191] on button "Adicionar Procedimento" at bounding box center [292, 190] width 566 height 12
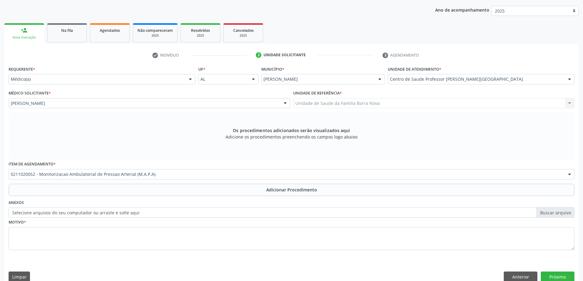
scroll to position [63, 0]
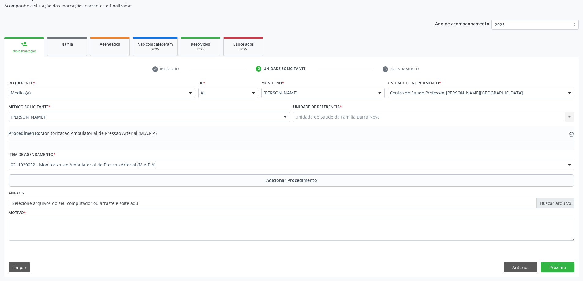
drag, startPoint x: 86, startPoint y: 215, endPoint x: 89, endPoint y: 215, distance: 3.1
click at [86, 215] on div "Motivo *" at bounding box center [292, 224] width 566 height 32
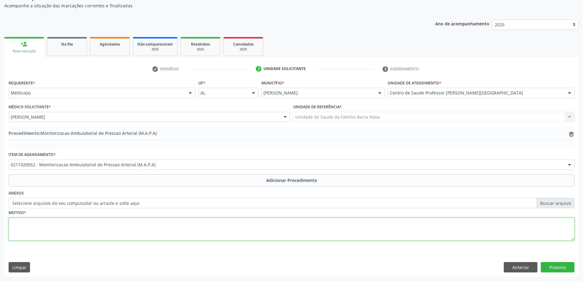
click at [106, 225] on textarea at bounding box center [292, 229] width 566 height 23
type textarea "HAS."
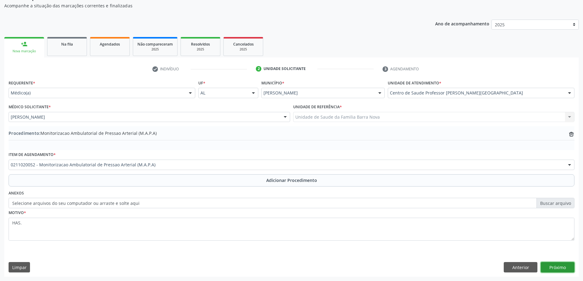
click at [556, 270] on button "Próximo" at bounding box center [558, 267] width 34 height 10
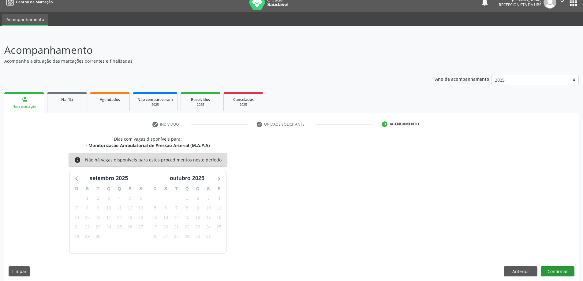
scroll to position [12, 0]
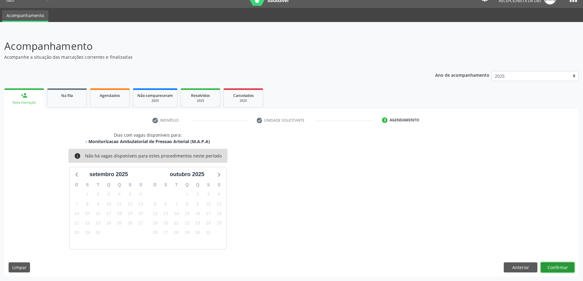
click at [554, 271] on button "Confirmar" at bounding box center [558, 268] width 34 height 10
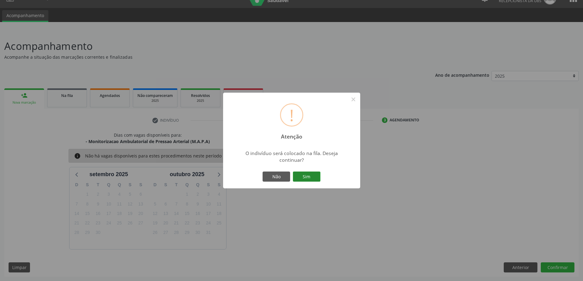
click at [300, 179] on button "Sim" at bounding box center [307, 177] width 28 height 10
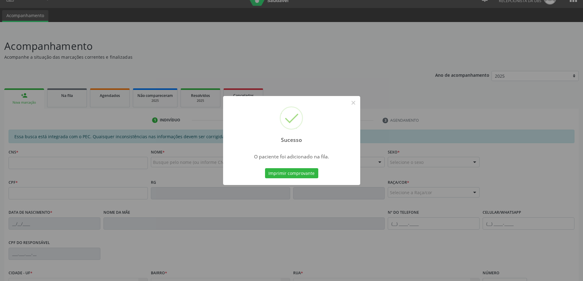
click at [60, 143] on div "Sucesso × O paciente foi adicionado na fila. Imprimir comprovante Cancel" at bounding box center [291, 140] width 583 height 281
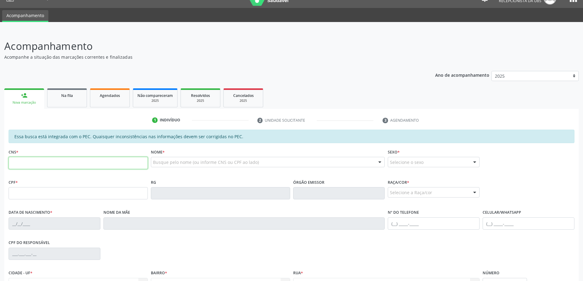
click at [66, 165] on input "text" at bounding box center [78, 163] width 139 height 12
paste input "700 0024 8260 3506"
type input "700 0024 8260 3506"
type input "099.409.084-66"
type input "1[DATE]"
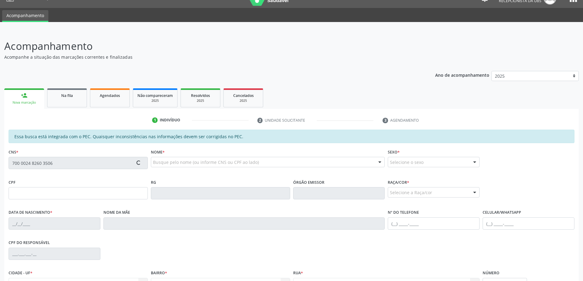
type input "[PERSON_NAME]"
type input "[PHONE_NUMBER]"
type input "13"
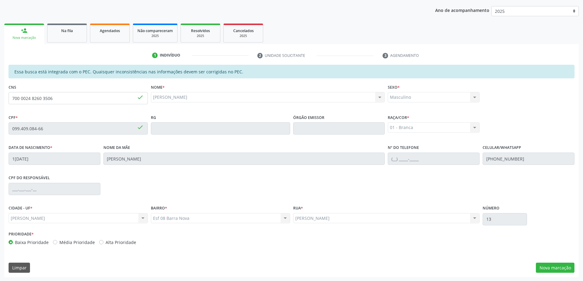
scroll to position [77, 0]
drag, startPoint x: 549, startPoint y: 272, endPoint x: 546, endPoint y: 269, distance: 4.2
click at [549, 272] on button "Nova marcação" at bounding box center [555, 268] width 39 height 10
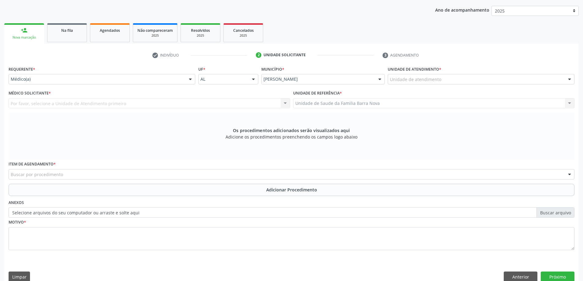
drag, startPoint x: 440, startPoint y: 87, endPoint x: 440, endPoint y: 81, distance: 6.4
click at [440, 86] on div "Unidade de atendimento * Unidade de atendimento Aeronave Baron 58 Aeronave Cess…" at bounding box center [481, 77] width 190 height 24
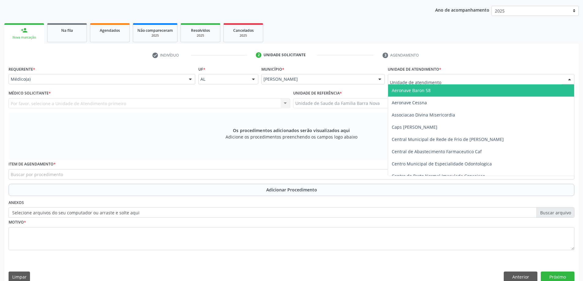
type input "B"
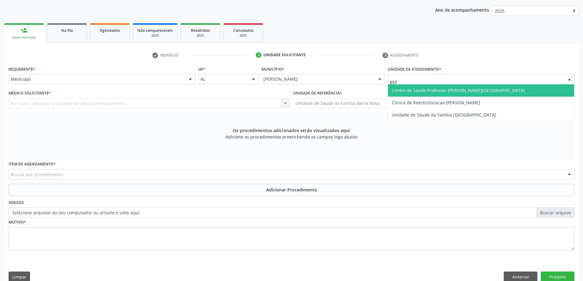
type input "ESTA"
click at [420, 76] on input "ESTA" at bounding box center [476, 82] width 172 height 12
click at [409, 92] on span "Centro de Saude Professor [PERSON_NAME][GEOGRAPHIC_DATA]" at bounding box center [458, 91] width 133 height 6
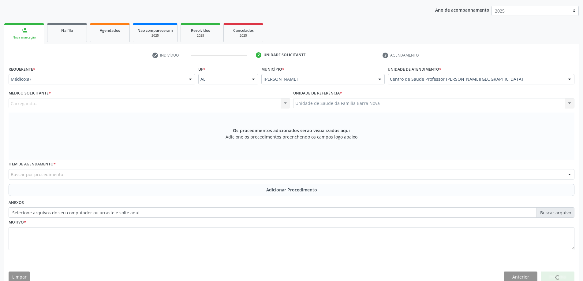
click at [201, 100] on div "Carregando... Nenhum resultado encontrado para: " " Não há nenhuma opção para s…" at bounding box center [150, 103] width 282 height 10
click at [201, 100] on div at bounding box center [150, 103] width 282 height 10
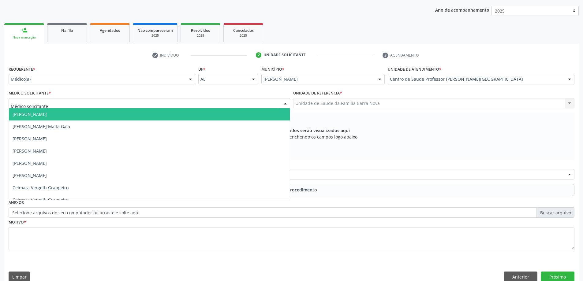
click at [142, 112] on span "[PERSON_NAME]" at bounding box center [149, 114] width 281 height 12
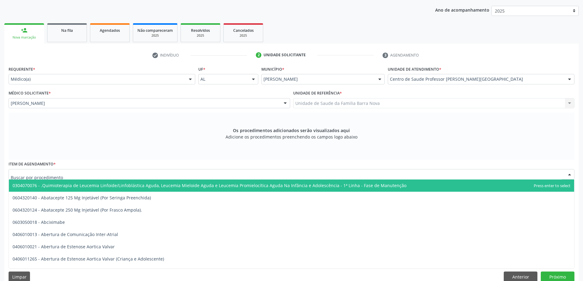
click at [112, 174] on div at bounding box center [292, 174] width 566 height 10
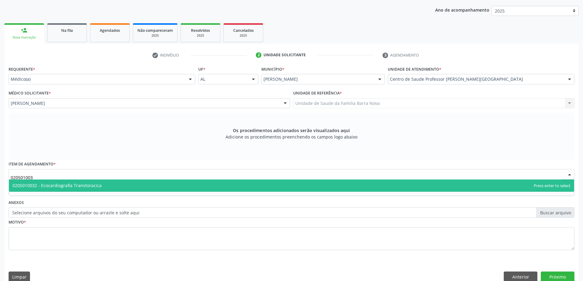
type input "0205010032"
click at [110, 188] on span "0205010032 - Ecocardiografia Transtoracica" at bounding box center [291, 186] width 565 height 12
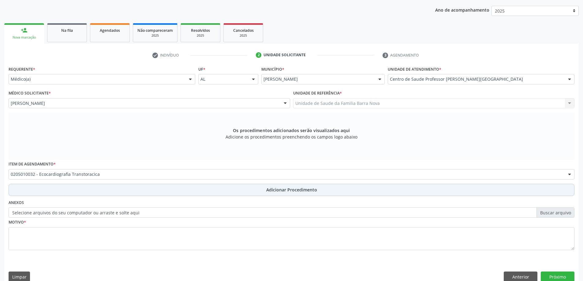
click at [97, 188] on button "Adicionar Procedimento" at bounding box center [292, 190] width 566 height 12
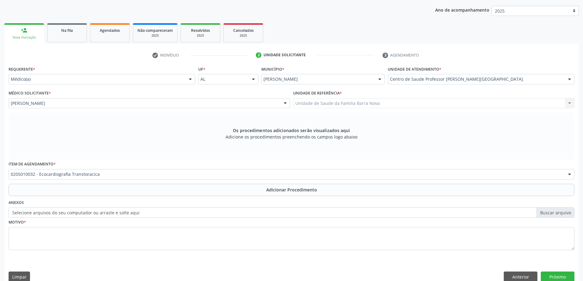
scroll to position [63, 0]
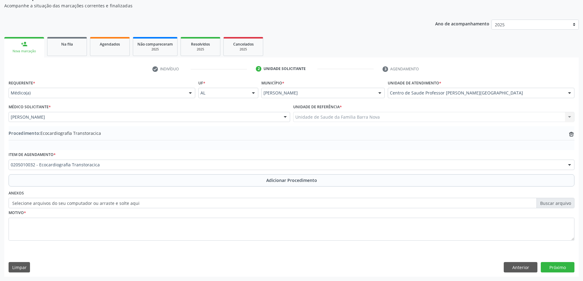
click at [93, 210] on div "Motivo *" at bounding box center [292, 224] width 566 height 32
click at [97, 215] on div "Motivo *" at bounding box center [292, 224] width 566 height 32
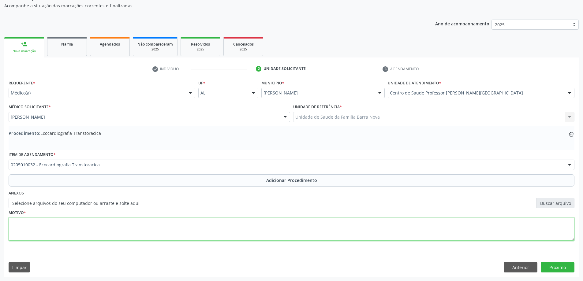
click at [98, 221] on textarea at bounding box center [292, 229] width 566 height 23
type textarea "HAS."
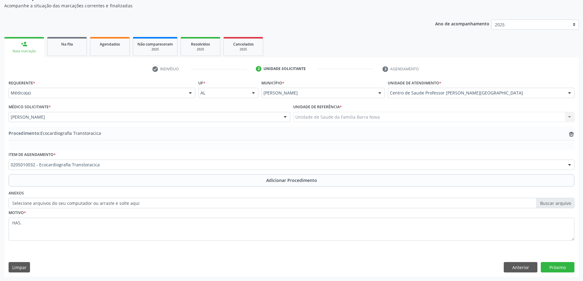
click at [573, 275] on div "Requerente * Médico(a) Médico(a) Enfermeiro(a) Paciente Nenhum resultado encont…" at bounding box center [291, 177] width 575 height 198
click at [562, 268] on button "Próximo" at bounding box center [558, 267] width 34 height 10
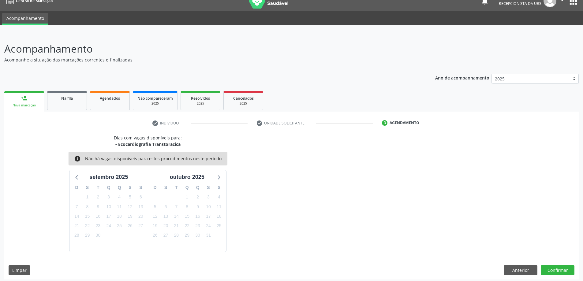
scroll to position [12, 0]
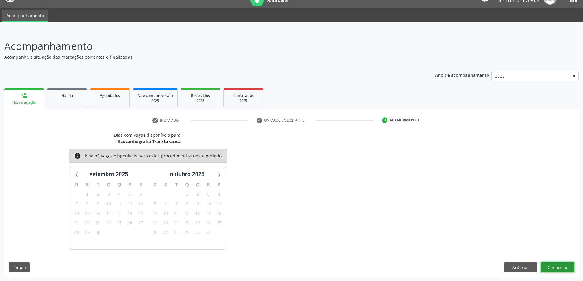
click at [559, 271] on button "Confirmar" at bounding box center [558, 268] width 34 height 10
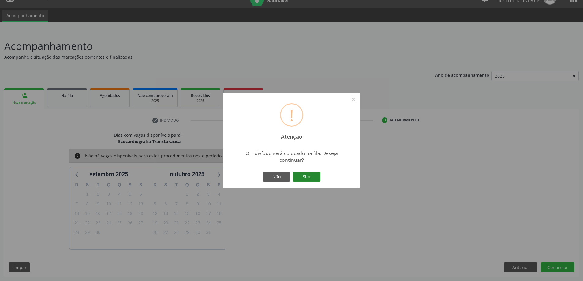
click at [315, 178] on button "Sim" at bounding box center [307, 177] width 28 height 10
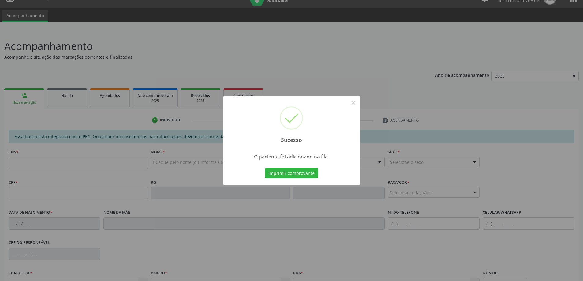
click at [36, 102] on div "Sucesso × O paciente foi adicionado na fila. Imprimir comprovante Cancel" at bounding box center [291, 140] width 583 height 281
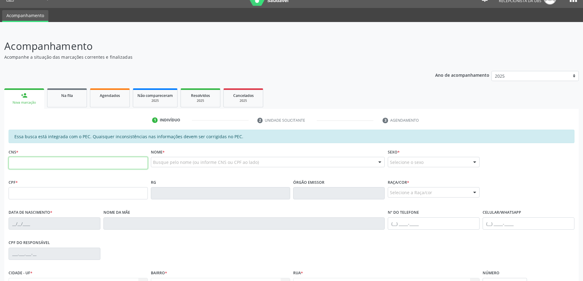
click at [94, 161] on input "text" at bounding box center [78, 163] width 139 height 12
paste input "705 8034 6694 5737"
type input "705 8034 6694 5737"
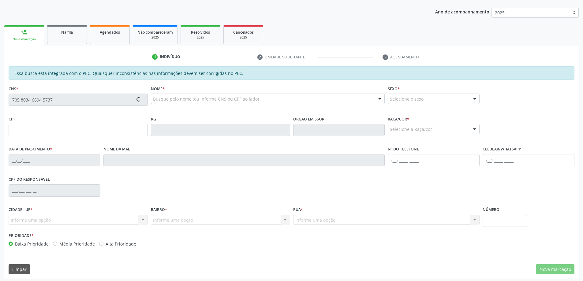
scroll to position [77, 0]
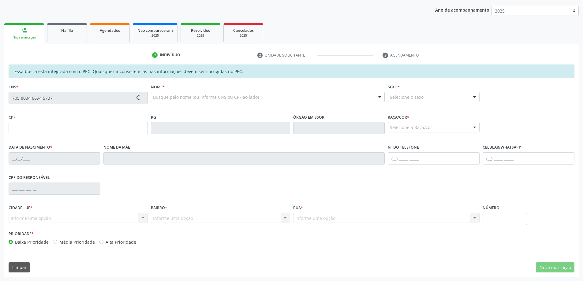
type input "063.113.174-43"
type input "1[DATE]"
type input "[PERSON_NAME]"
type input "[PHONE_NUMBER]"
type input "100"
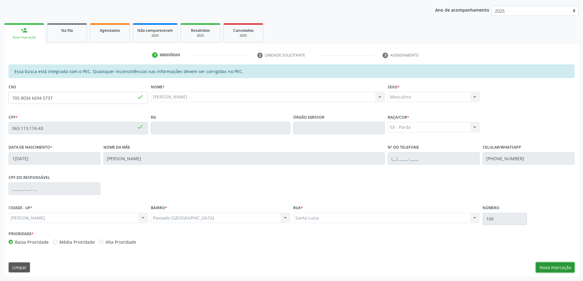
click at [566, 264] on button "Nova marcação" at bounding box center [555, 268] width 39 height 10
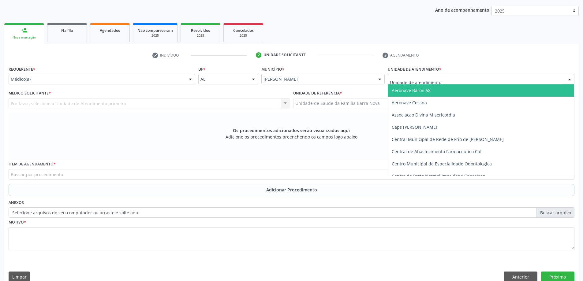
click at [451, 80] on div at bounding box center [481, 79] width 187 height 10
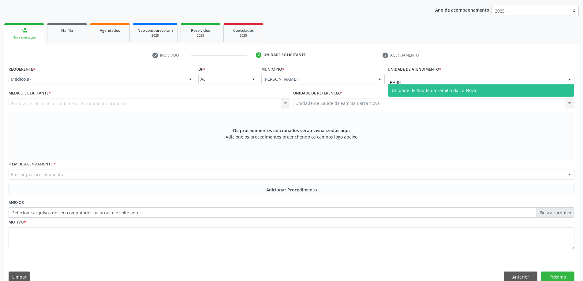
type input "BARRA"
click at [438, 93] on span "Unidade de Saude da Familia Barra Nova" at bounding box center [434, 91] width 84 height 6
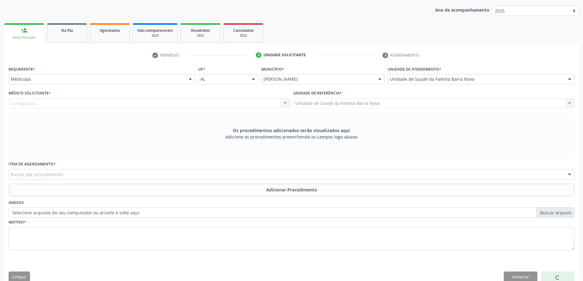
drag, startPoint x: 253, startPoint y: 91, endPoint x: 242, endPoint y: 102, distance: 16.5
click at [249, 93] on div "Médico Solicitante * [GEOGRAPHIC_DATA]... Nenhum resultado encontrado para: " "…" at bounding box center [150, 99] width 282 height 20
click at [241, 103] on div "Médico solicitante" at bounding box center [150, 103] width 282 height 10
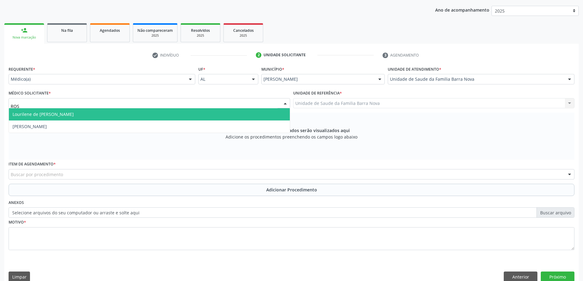
type input "ROSI"
click at [231, 112] on span "[PERSON_NAME]" at bounding box center [149, 114] width 281 height 12
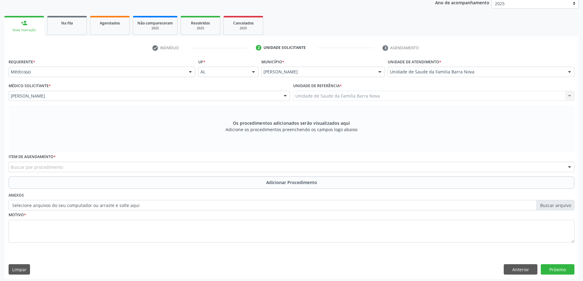
scroll to position [86, 0]
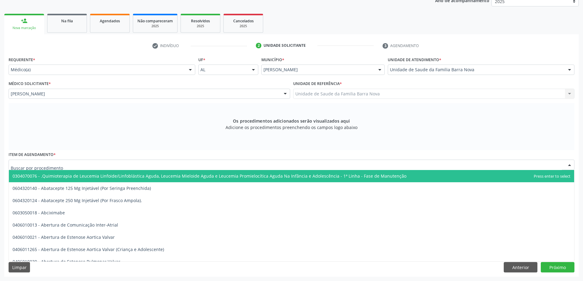
click at [274, 162] on div at bounding box center [292, 165] width 566 height 10
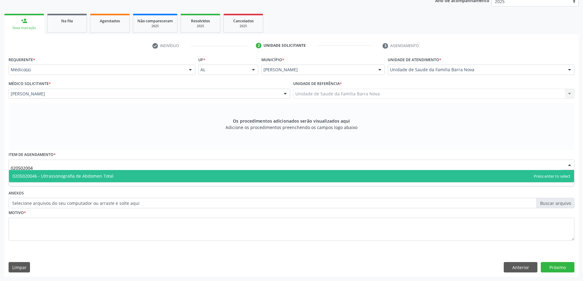
type input "0205020046"
click at [116, 180] on span "0205020046 - Ultrassonografia de Abdomen Total" at bounding box center [291, 176] width 565 height 12
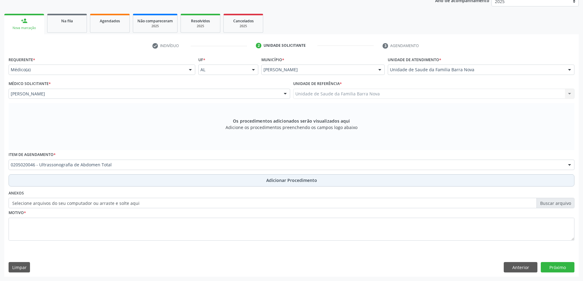
click at [111, 182] on button "Adicionar Procedimento" at bounding box center [292, 180] width 566 height 12
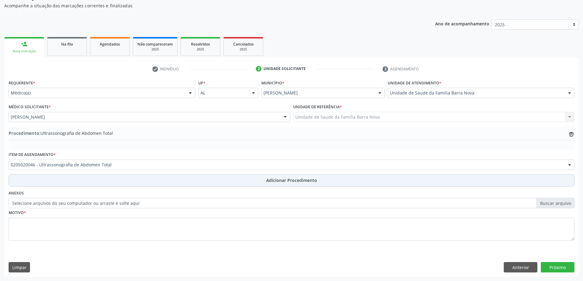
scroll to position [63, 0]
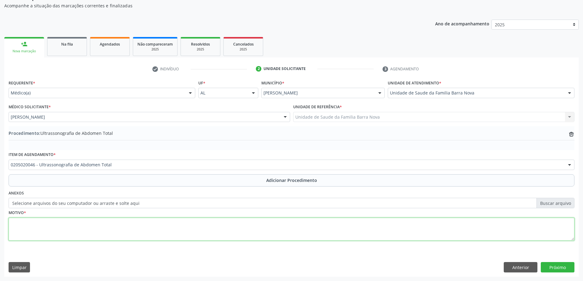
click at [112, 224] on textarea at bounding box center [292, 229] width 566 height 23
click at [84, 222] on textarea "HISTÓRICO DE DOR ABDOMINAL NÃ ESPECIFICAD" at bounding box center [292, 229] width 566 height 23
type textarea "HISTÓRICO DE DOR ABDOMINAL NÃO ESPECIFICADA EM EPIGASTRIO. HEPATOMEGALIA?"
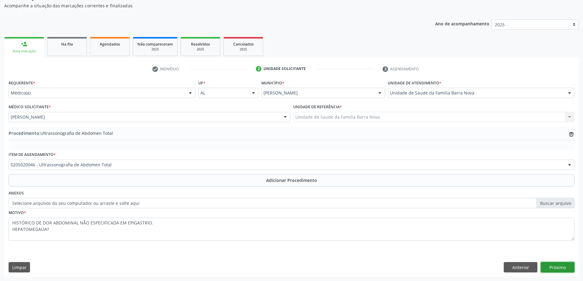
click at [566, 266] on button "Próximo" at bounding box center [558, 267] width 34 height 10
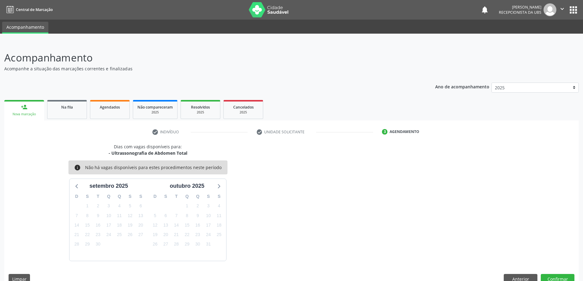
scroll to position [12, 0]
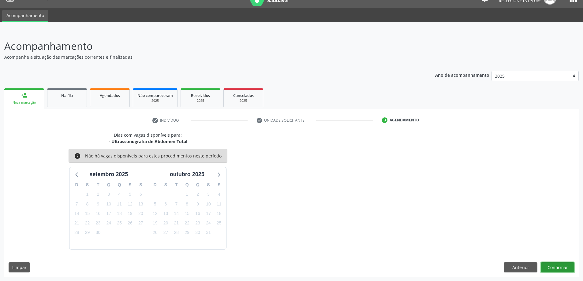
click at [571, 265] on button "Confirmar" at bounding box center [558, 268] width 34 height 10
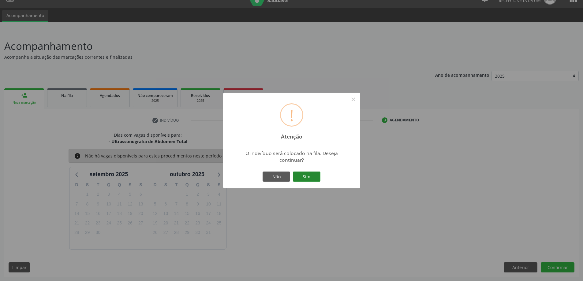
click at [313, 179] on button "Sim" at bounding box center [307, 177] width 28 height 10
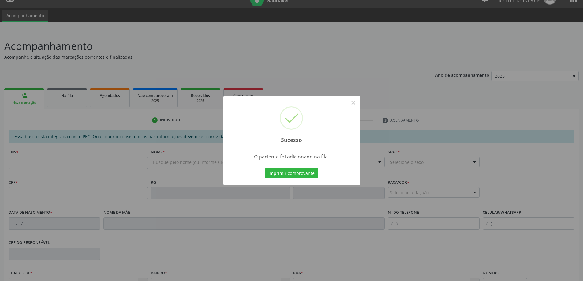
click at [381, 183] on div "Sucesso × O paciente foi adicionado na fila. Imprimir comprovante Cancel" at bounding box center [291, 140] width 583 height 281
